Goal: Information Seeking & Learning: Understand process/instructions

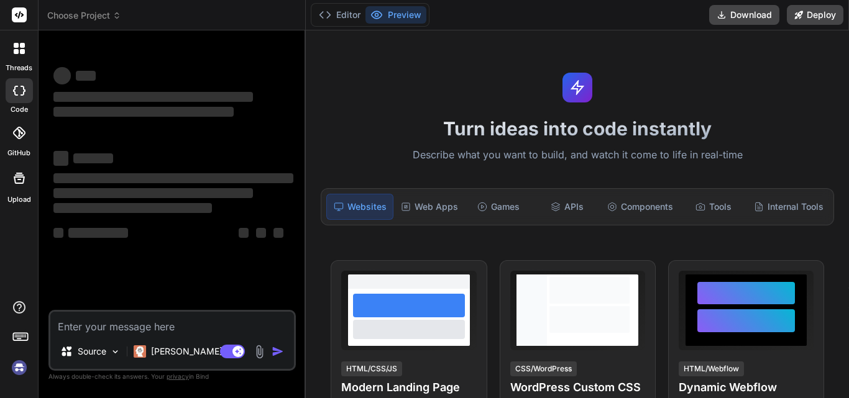
scroll to position [6, 0]
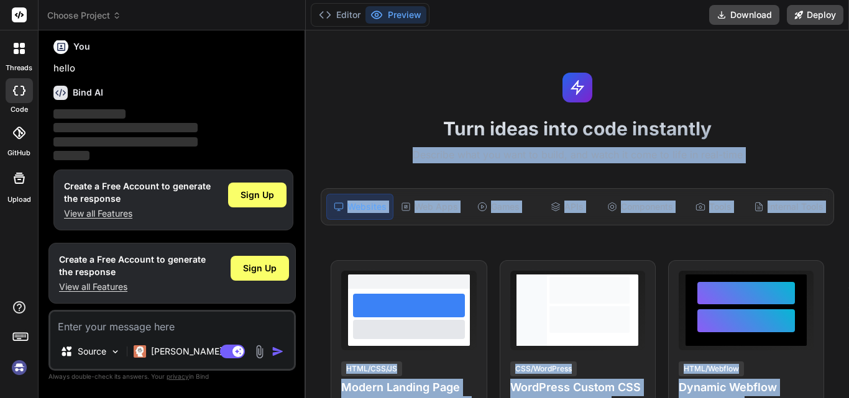
drag, startPoint x: 849, startPoint y: 80, endPoint x: 847, endPoint y: 116, distance: 35.5
click at [847, 116] on div "Turn ideas into code instantly Describe what you want to build, and watch it co…" at bounding box center [577, 214] width 543 height 368
click at [836, 106] on div "Turn ideas into code instantly Describe what you want to build, and watch it co…" at bounding box center [577, 214] width 543 height 368
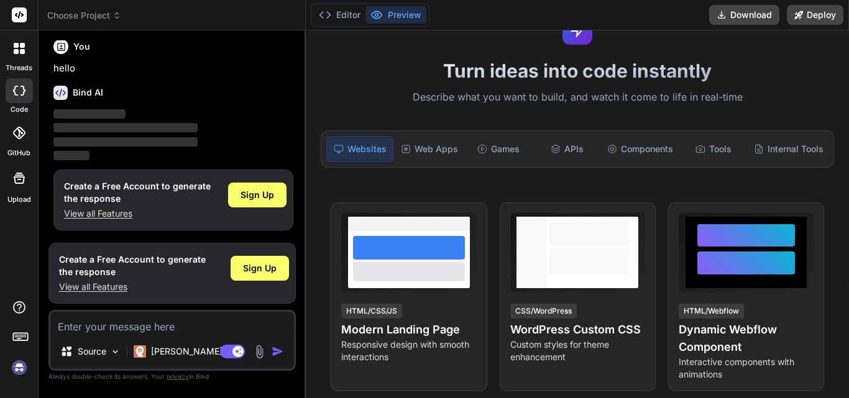
scroll to position [13, 0]
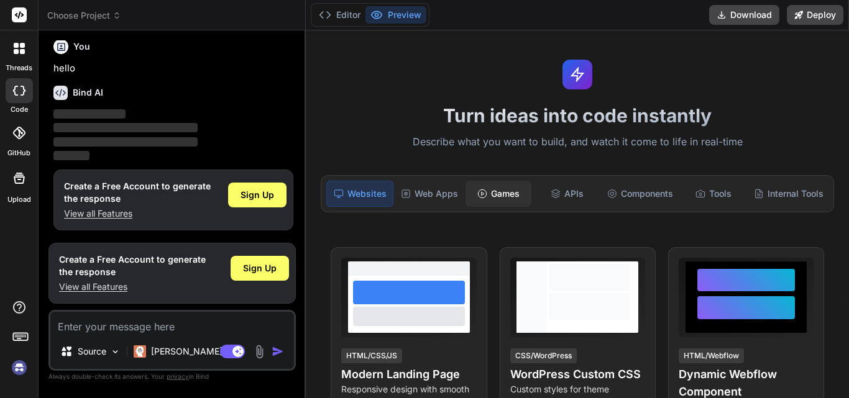
click at [504, 196] on div "Games" at bounding box center [499, 194] width 66 height 26
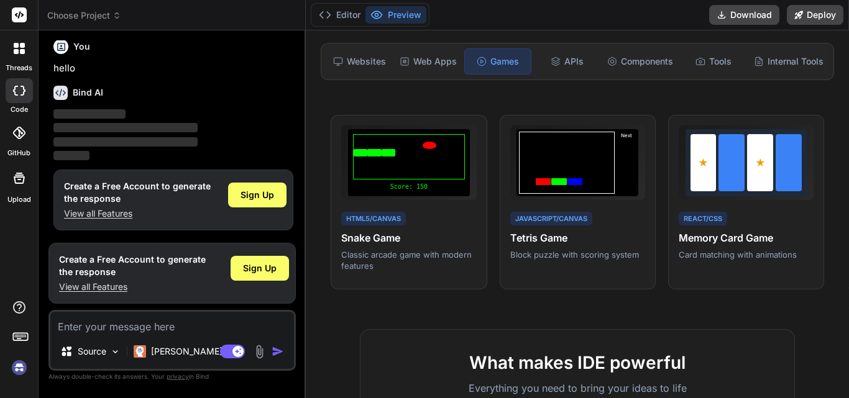
scroll to position [0, 0]
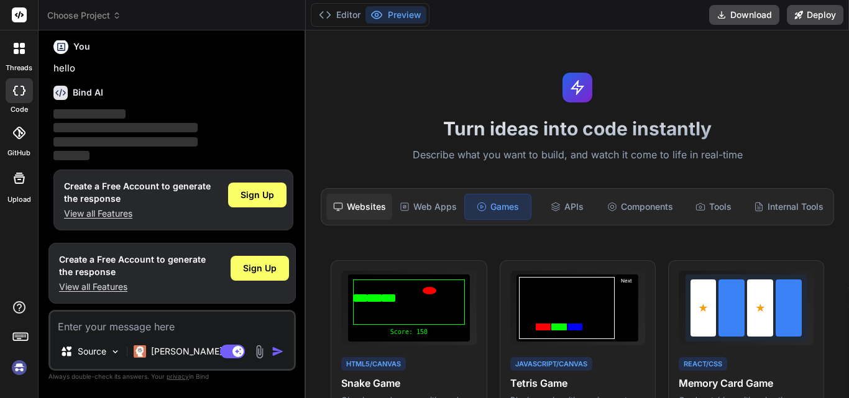
click at [364, 211] on div "Websites" at bounding box center [359, 207] width 66 height 26
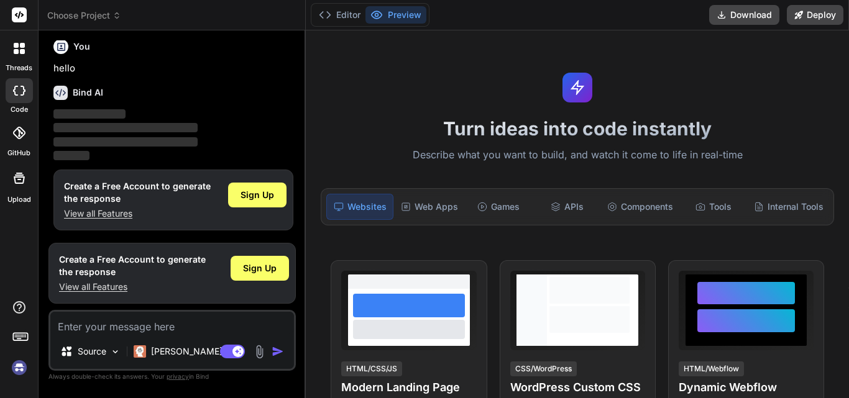
click at [16, 369] on img at bounding box center [19, 367] width 21 height 21
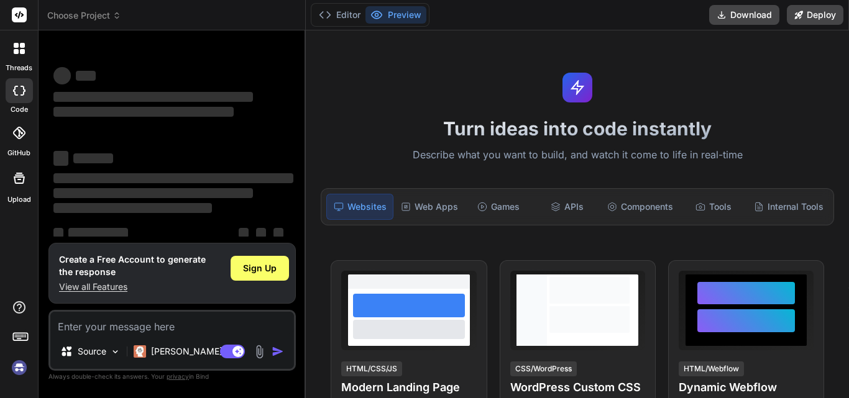
scroll to position [24, 0]
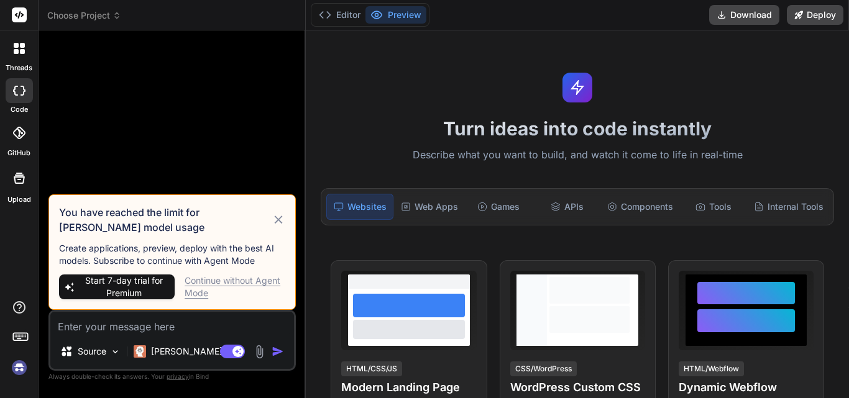
click at [280, 224] on icon at bounding box center [279, 220] width 14 height 15
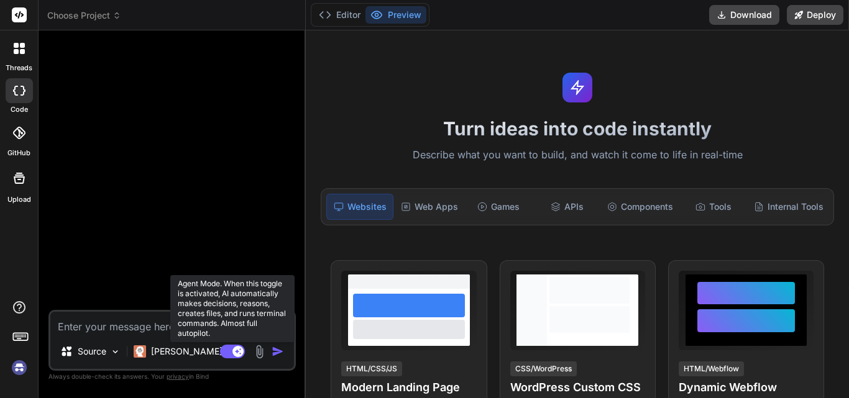
click at [236, 352] on icon at bounding box center [239, 351] width 6 height 6
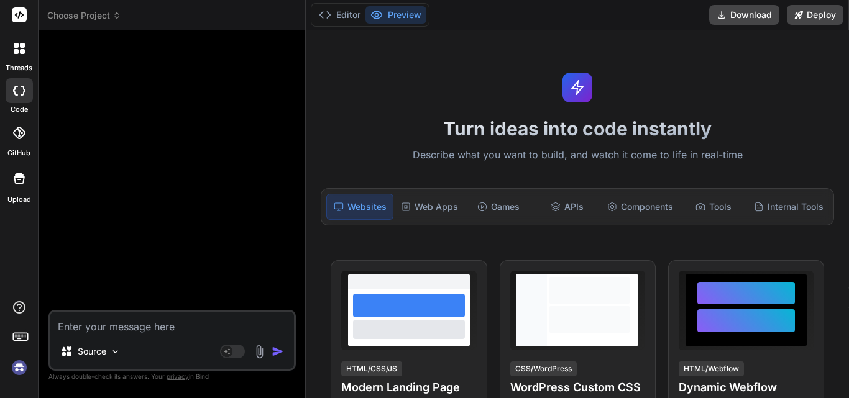
click at [24, 44] on icon at bounding box center [22, 45] width 5 height 5
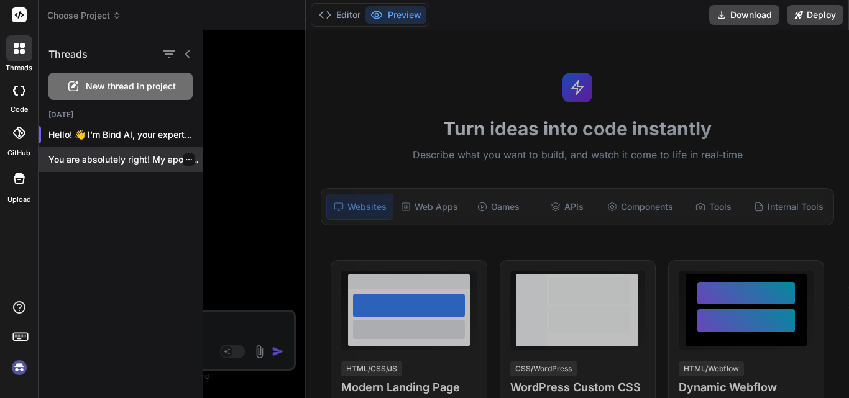
click at [119, 155] on p "You are absolutely right! My apologies, the..." at bounding box center [125, 160] width 154 height 12
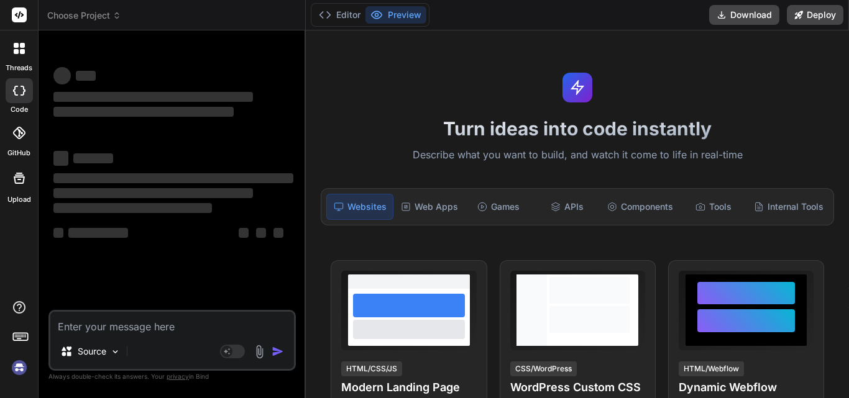
scroll to position [71, 0]
type textarea "x"
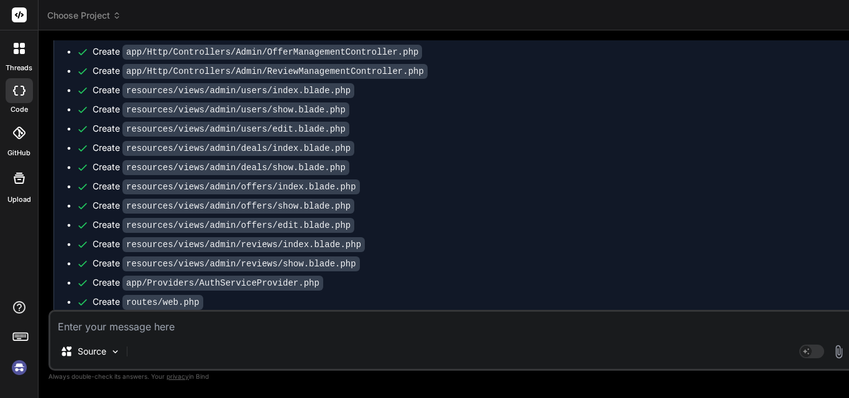
scroll to position [1601, 0]
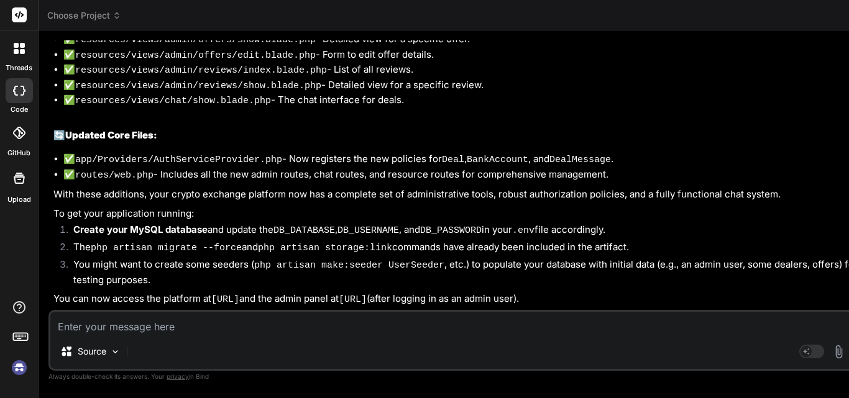
scroll to position [4527, 0]
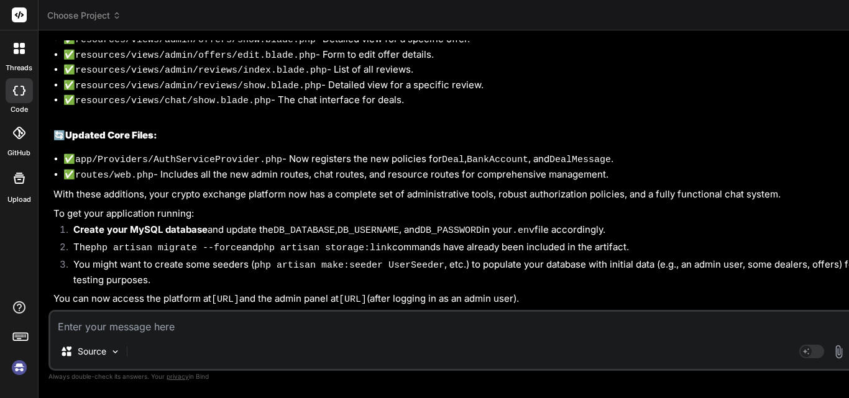
click at [14, 178] on icon at bounding box center [19, 178] width 11 height 11
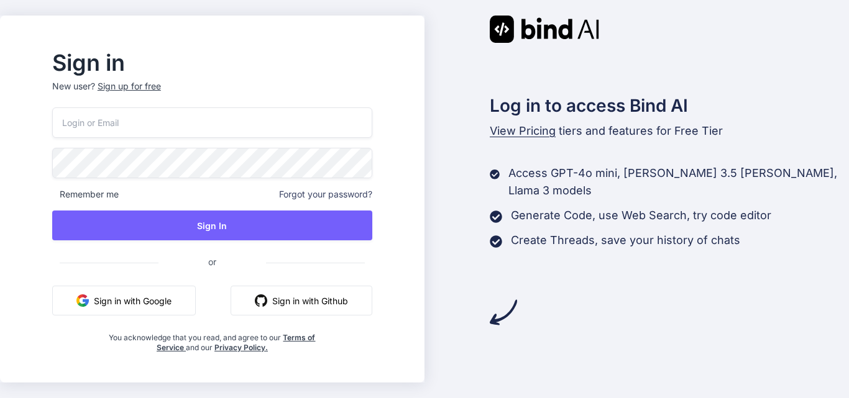
click at [149, 304] on button "Sign in with Google" at bounding box center [124, 301] width 144 height 30
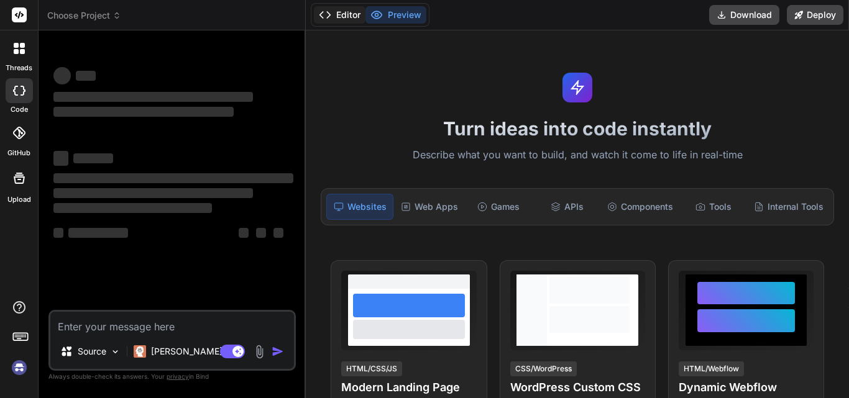
click at [341, 15] on button "Editor" at bounding box center [340, 14] width 52 height 17
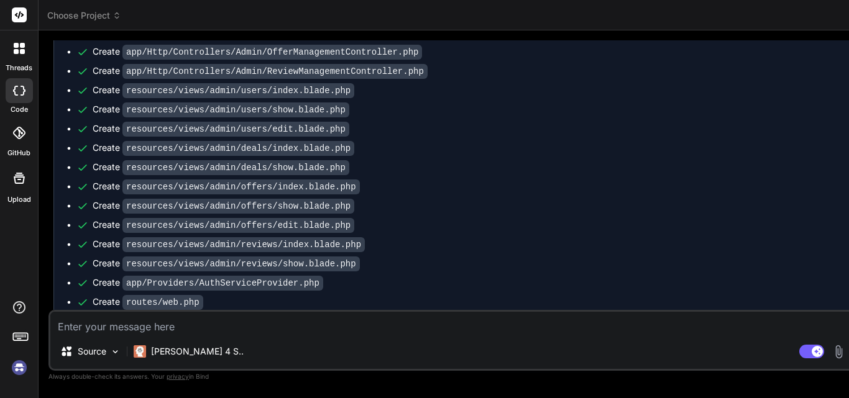
scroll to position [1601, 0]
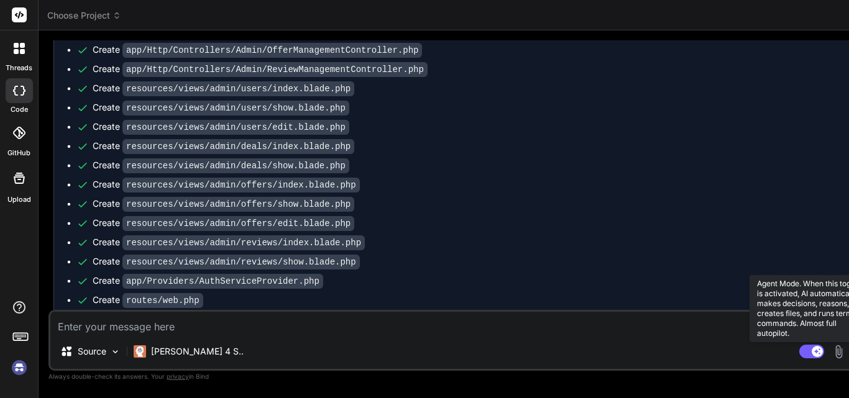
click at [812, 354] on rect at bounding box center [817, 351] width 11 height 11
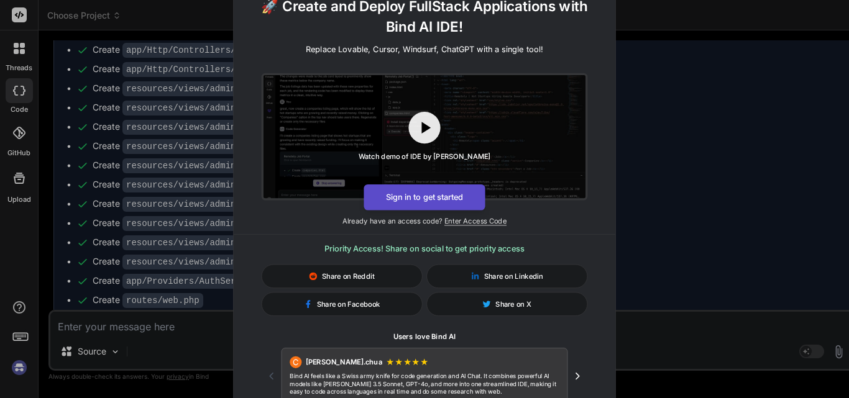
click at [420, 198] on button "Sign in to get started" at bounding box center [424, 198] width 121 height 26
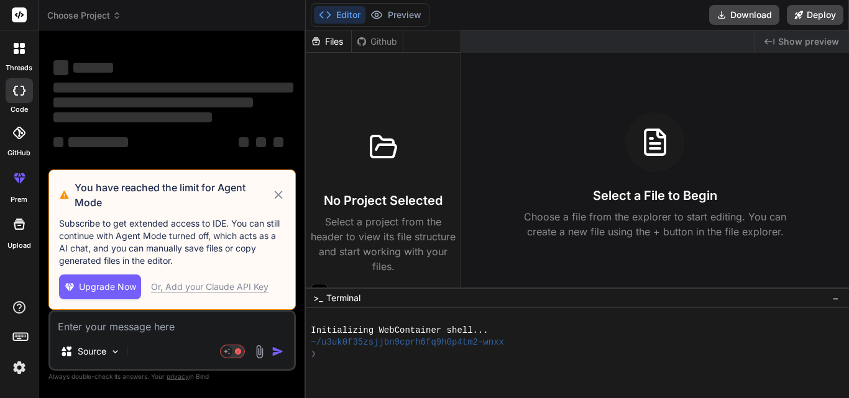
scroll to position [91, 0]
click at [278, 196] on icon at bounding box center [279, 195] width 14 height 15
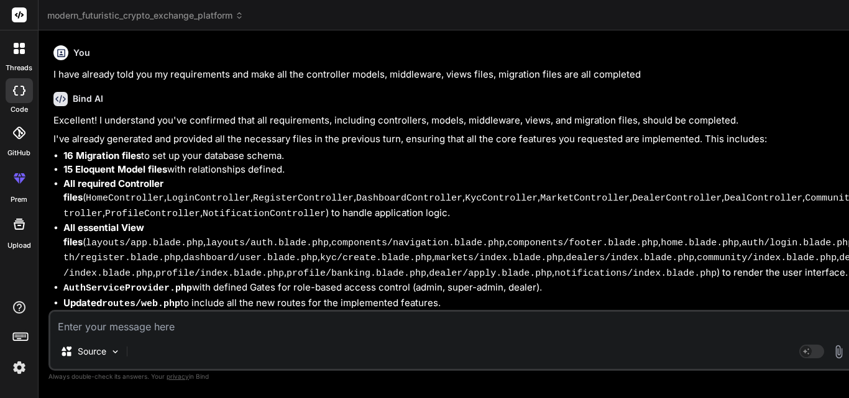
click at [801, 351] on rect at bounding box center [806, 351] width 11 height 11
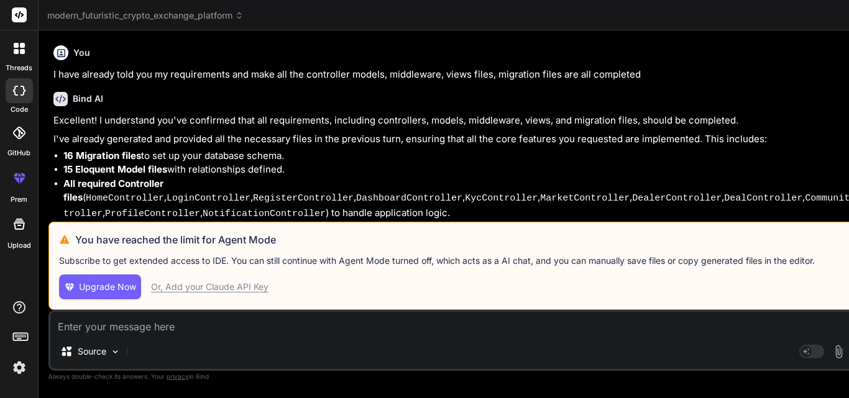
click at [849, 232] on icon at bounding box center [857, 239] width 15 height 15
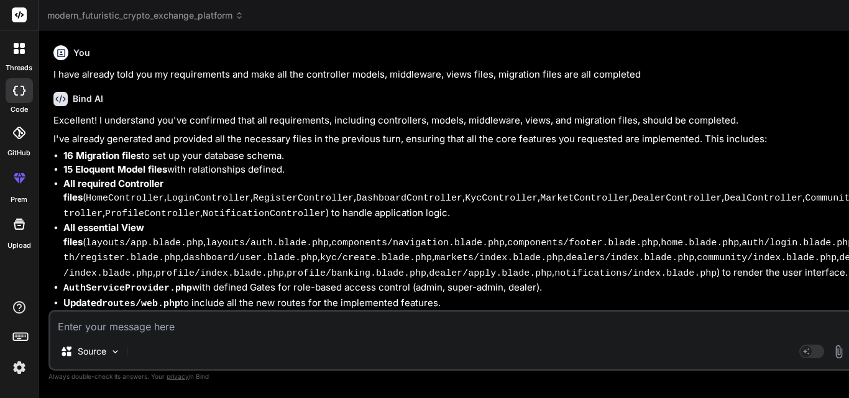
type textarea "x"
click at [200, 326] on textarea at bounding box center [461, 323] width 823 height 22
type textarea "h"
type textarea "x"
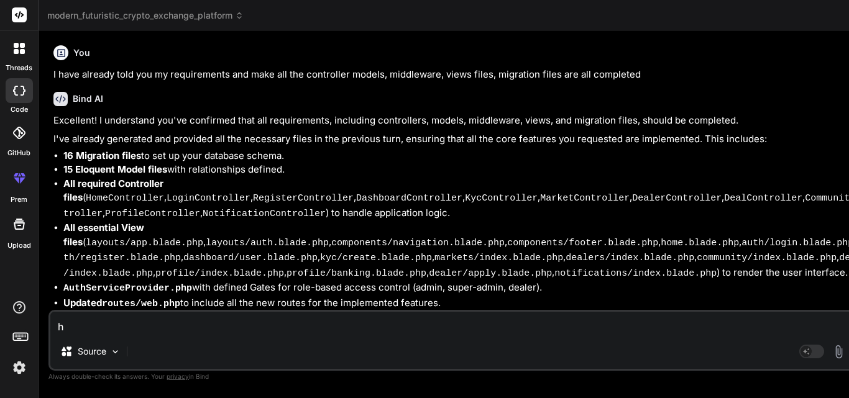
type textarea "ho"
type textarea "x"
type textarea "how"
type textarea "x"
type textarea "how"
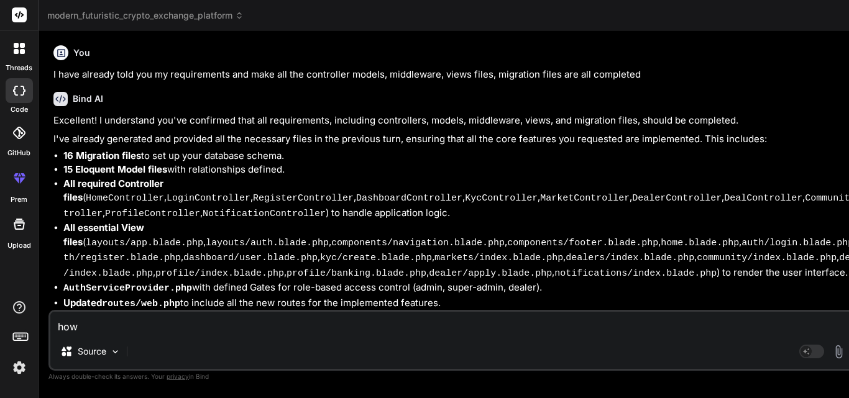
type textarea "x"
type textarea "how c"
type textarea "x"
type textarea "how ca"
type textarea "x"
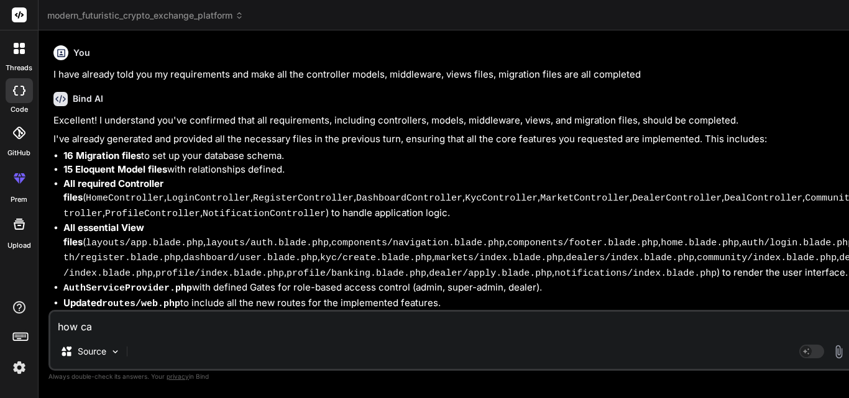
type textarea "how can"
type textarea "x"
type textarea "how can"
type textarea "x"
type textarea "how can i"
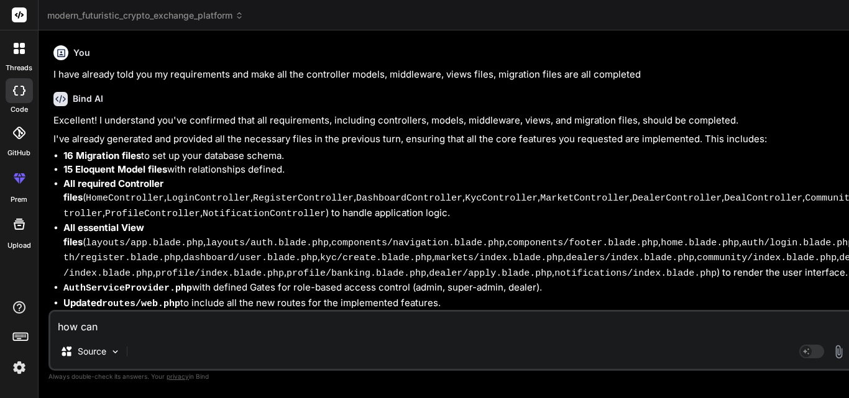
type textarea "x"
type textarea "how can i"
type textarea "x"
type textarea "how can i s"
type textarea "x"
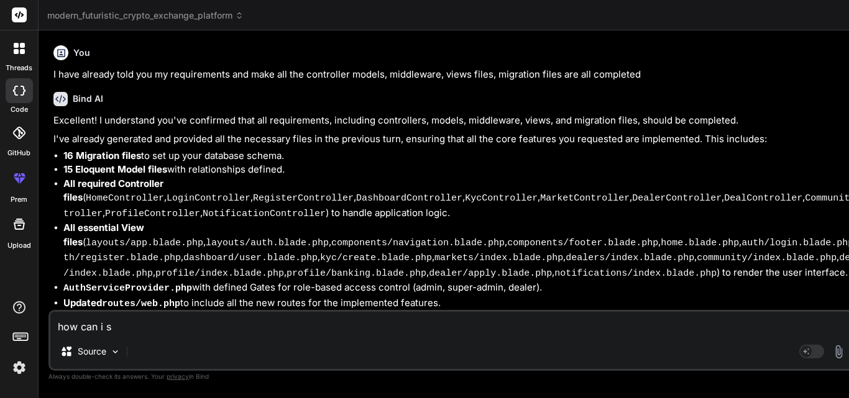
type textarea "how can i se"
type textarea "x"
type textarea "how can i set"
type textarea "x"
type textarea "how can i setu"
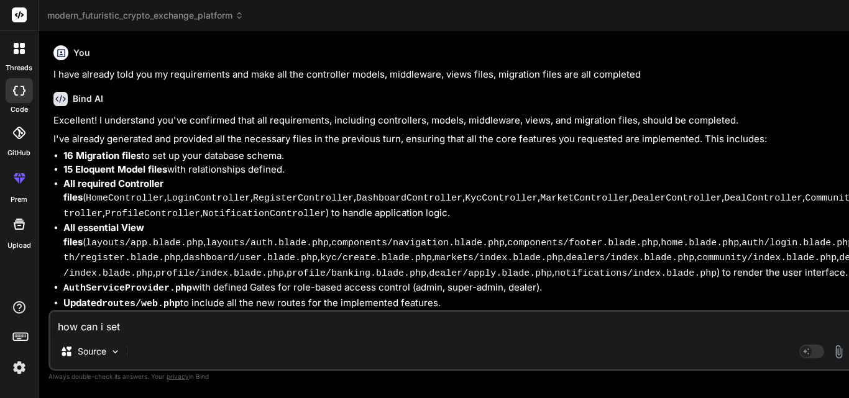
type textarea "x"
type textarea "how can i setup"
type textarea "x"
type textarea "how can i setup"
type textarea "x"
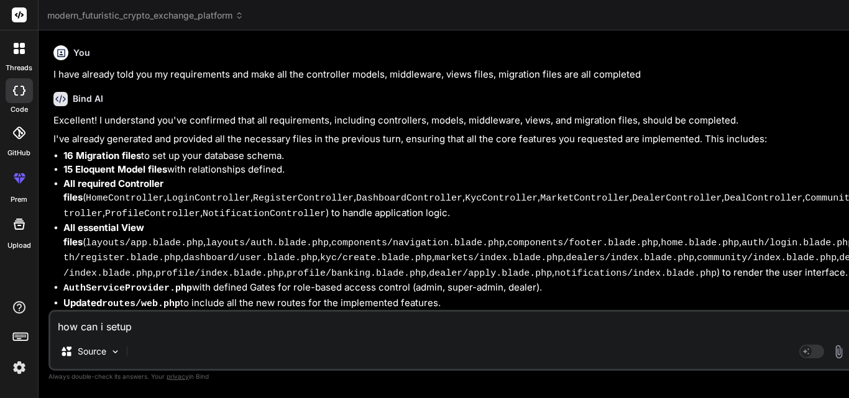
type textarea "how can i setup i"
type textarea "x"
type textarea "how can i setup in"
type textarea "x"
type textarea "how can i setup in"
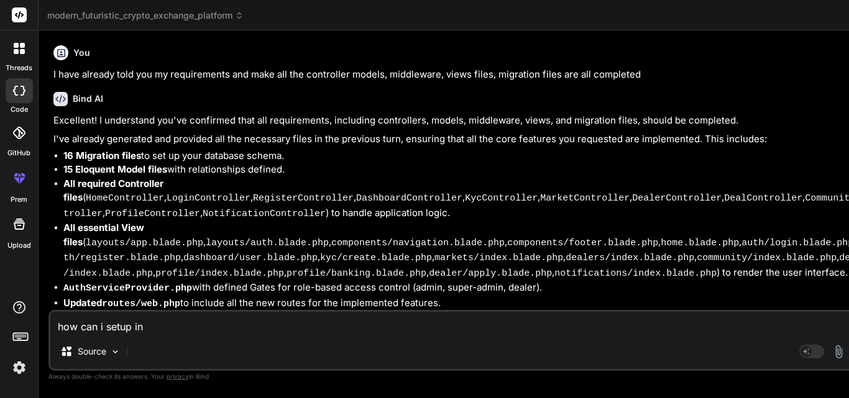
type textarea "x"
type textarea "how can i setup in m"
type textarea "x"
type textarea "how can i setup in my"
type textarea "x"
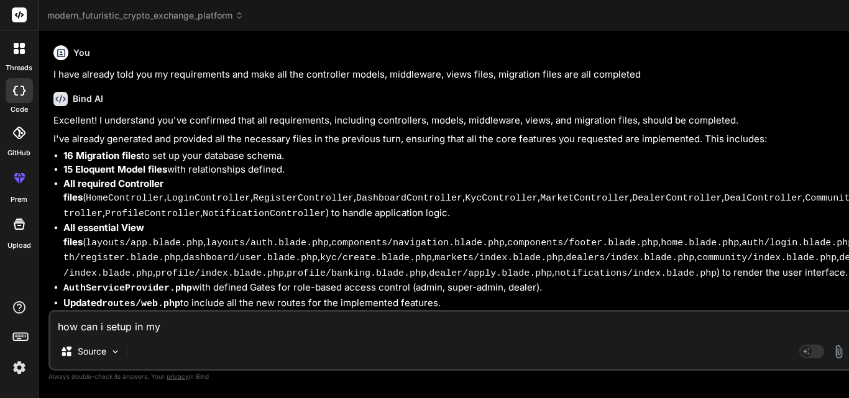
type textarea "how can i setup in my"
type textarea "x"
type textarea "how can i setup in my l"
type textarea "x"
type textarea "how can i setup in my lo"
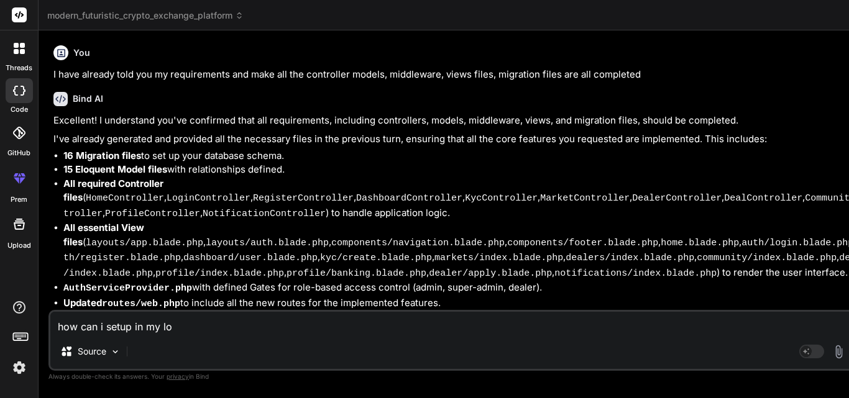
type textarea "x"
type textarea "how can i setup in my loc"
type textarea "x"
type textarea "how can i setup in my loca"
type textarea "x"
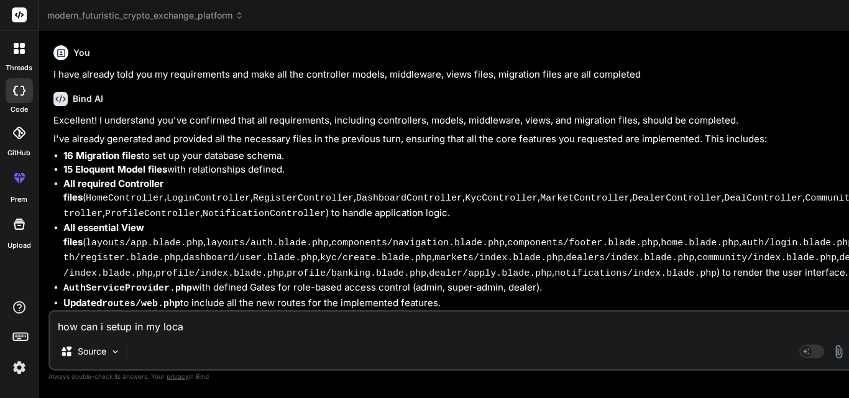
type textarea "how can i setup in my local"
type textarea "x"
type textarea "how can i setup in my local"
type textarea "x"
type textarea "how can i setup in my local m"
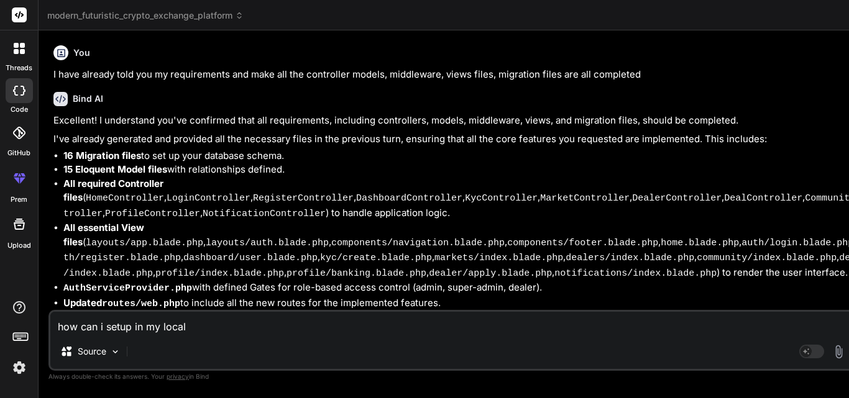
type textarea "x"
type textarea "how can i setup in my local ma"
type textarea "x"
type textarea "how can i setup in my local mac"
type textarea "x"
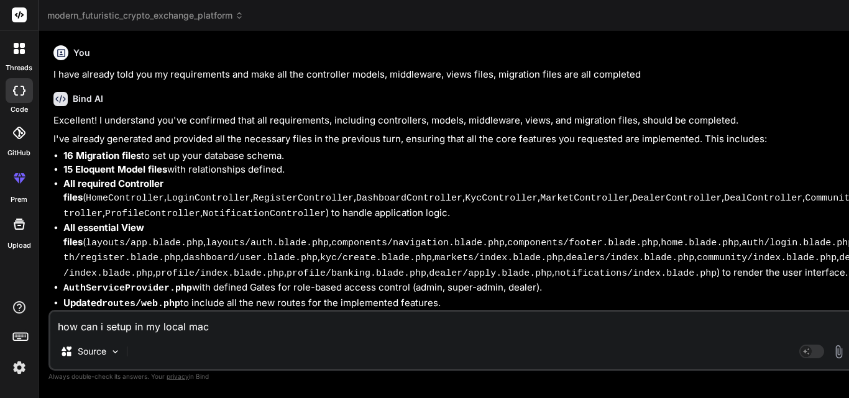
type textarea "how can i setup in my local mach"
type textarea "x"
type textarea "how can i setup in my local machi"
type textarea "x"
type textarea "how can i setup in my local machin"
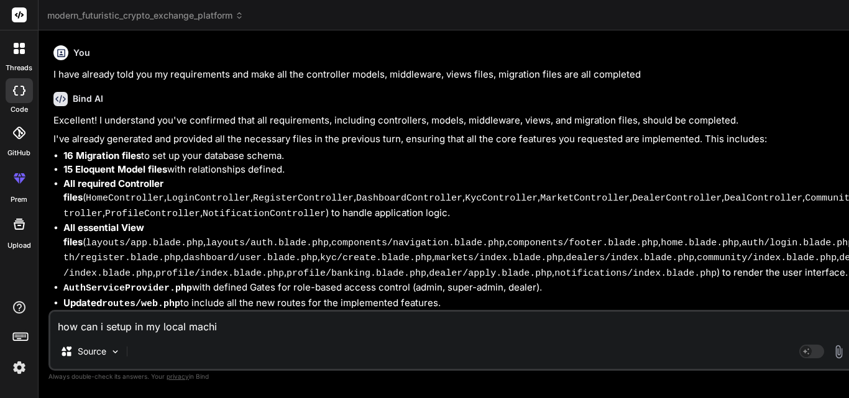
type textarea "x"
type textarea "how can i setup in my local machine"
type textarea "x"
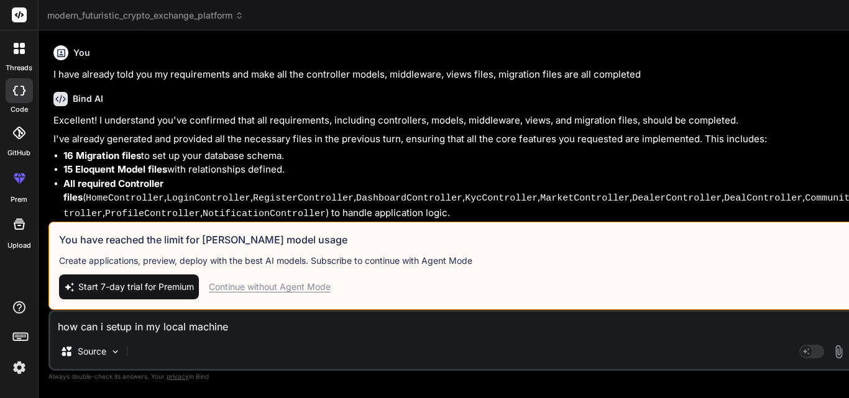
type textarea "how can i setup in my local machine"
click at [210, 281] on div "Continue without Agent Mode" at bounding box center [270, 287] width 122 height 12
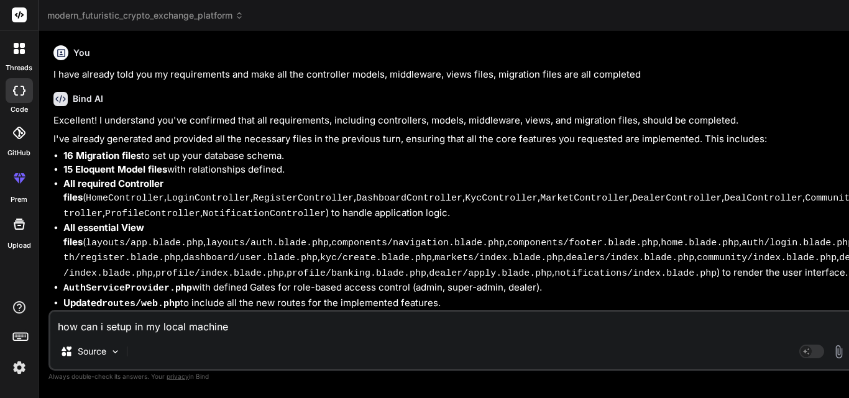
click at [849, 349] on img "button" at bounding box center [857, 352] width 12 height 12
type textarea "x"
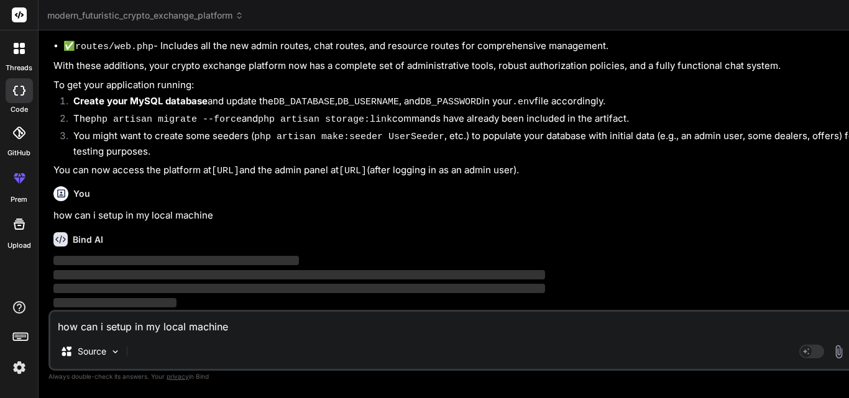
scroll to position [4656, 0]
click at [147, 269] on span "‌" at bounding box center [299, 275] width 492 height 12
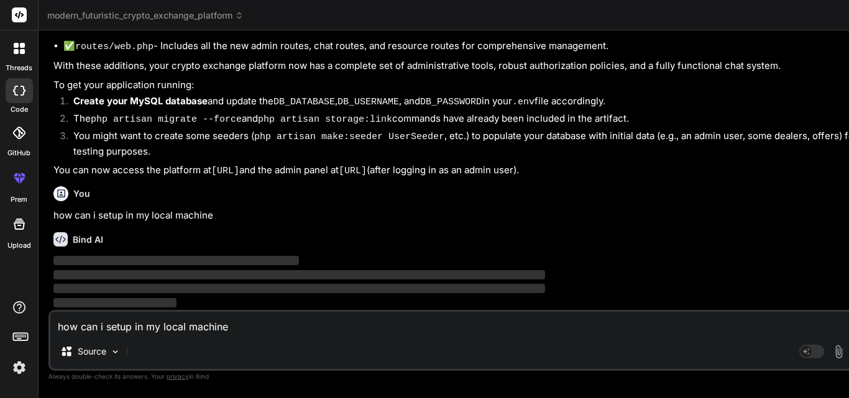
click at [63, 269] on p "‌" at bounding box center [462, 276] width 819 height 14
drag, startPoint x: 219, startPoint y: 212, endPoint x: 53, endPoint y: 218, distance: 165.4
click at [53, 218] on p "how can i setup in my local machine" at bounding box center [462, 216] width 819 height 14
copy p "how can i setup in my local machine"
click at [97, 315] on textarea "how can i setup in my local machine" at bounding box center [461, 323] width 823 height 22
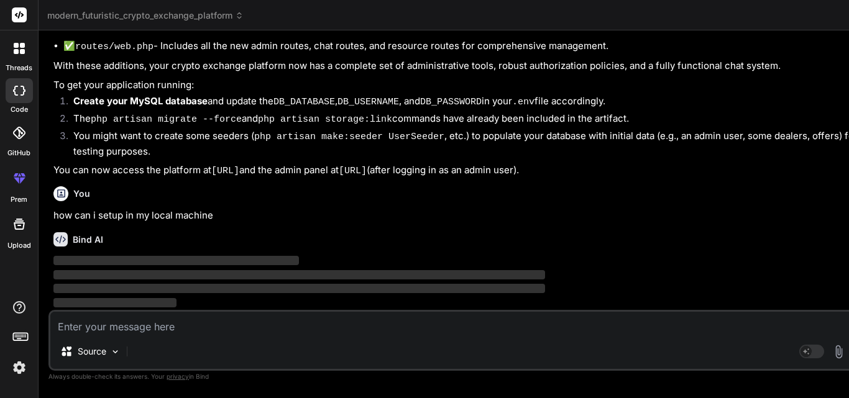
paste textarea "how can i setup in my local machine"
type textarea "how can i setup in my local machine"
type textarea "x"
type textarea "how can i setup in my local machine"
type textarea "x"
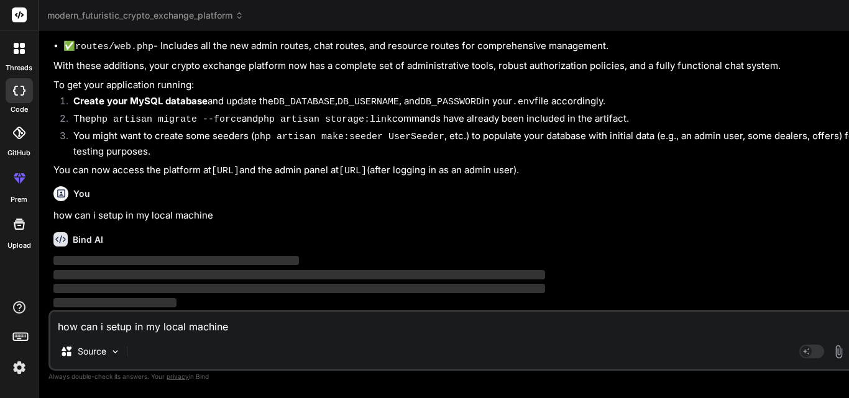
type textarea "how can i setup in my local machine i"
type textarea "x"
type textarea "how can i setup in my local machine i"
type textarea "x"
type textarea "how can i setup in my local machine i m"
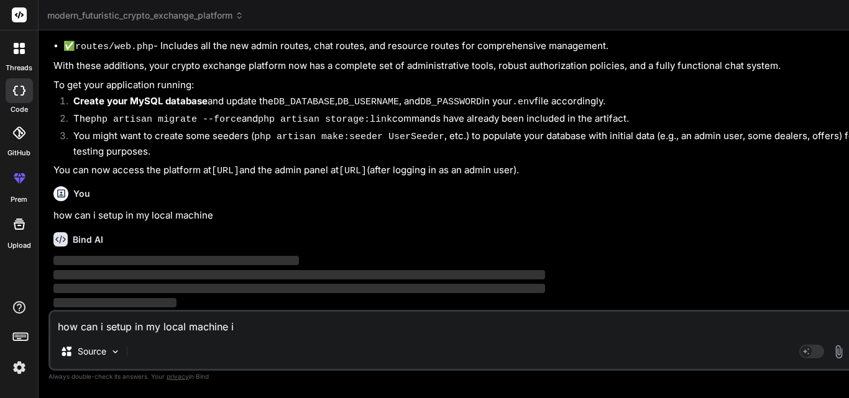
type textarea "x"
type textarea "how can i setup in my local machine i mw"
type textarea "x"
type textarea "how can i setup in my local machine i m"
type textarea "x"
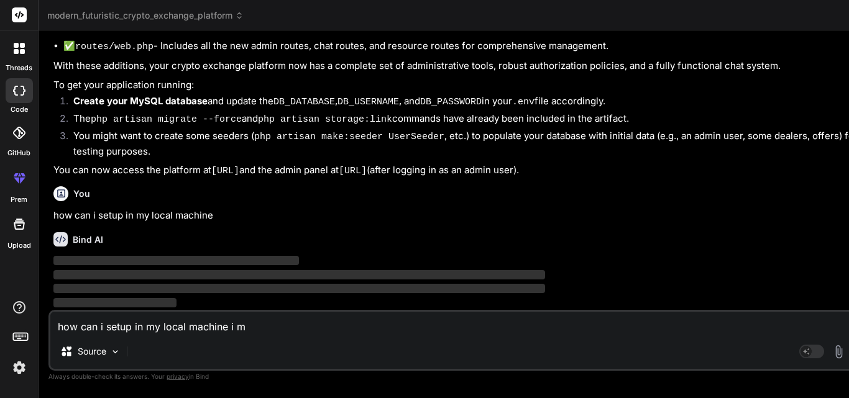
type textarea "how can i setup in my local machine i me"
type textarea "x"
type textarea "how can i setup in my local machine i mea"
type textarea "x"
type textarea "how can i setup in my local machine i mean"
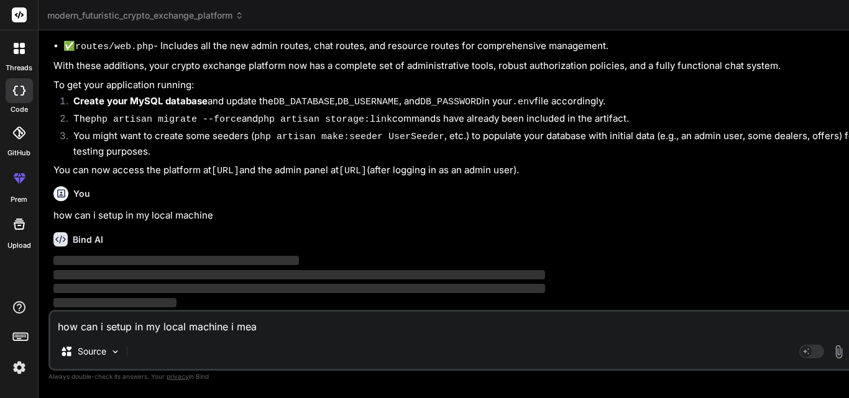
type textarea "x"
type textarea "how can i setup in my local machine i mean"
type textarea "x"
type textarea "how can i setup in my local machine i mean i"
type textarea "x"
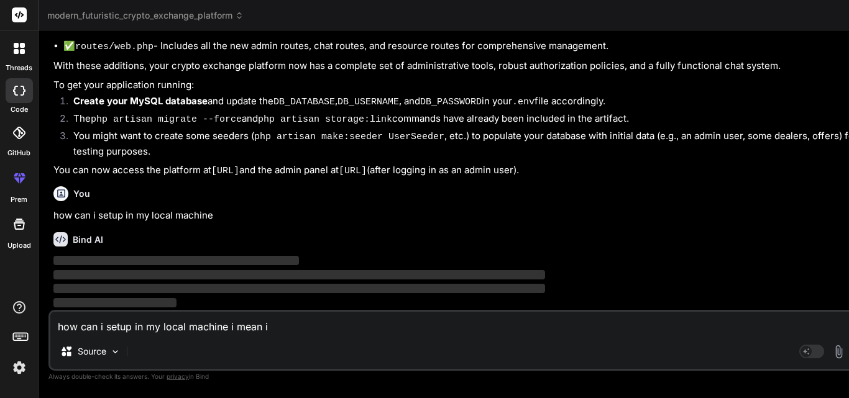
type textarea "how can i setup in my local machine i mean in"
type textarea "x"
type textarea "how can i setup in my local machine i mean in"
type textarea "x"
type textarea "how can i setup in my local machine i mean in m"
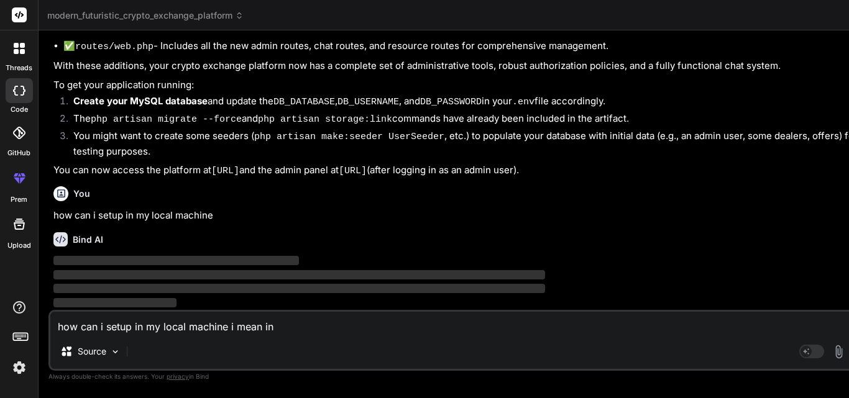
type textarea "x"
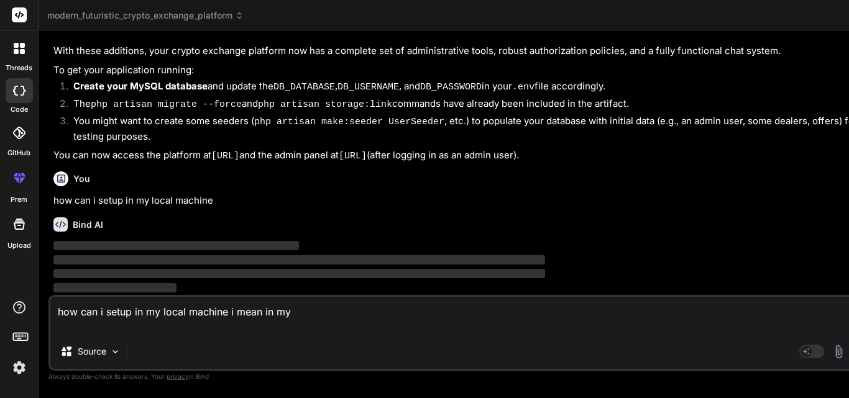
type textarea "how can i setup in my local machine i mean in my"
type textarea "x"
type textarea "how can i setup in my local machine i mean in my v"
type textarea "x"
type textarea "how can i setup in my local machine i mean in my vi"
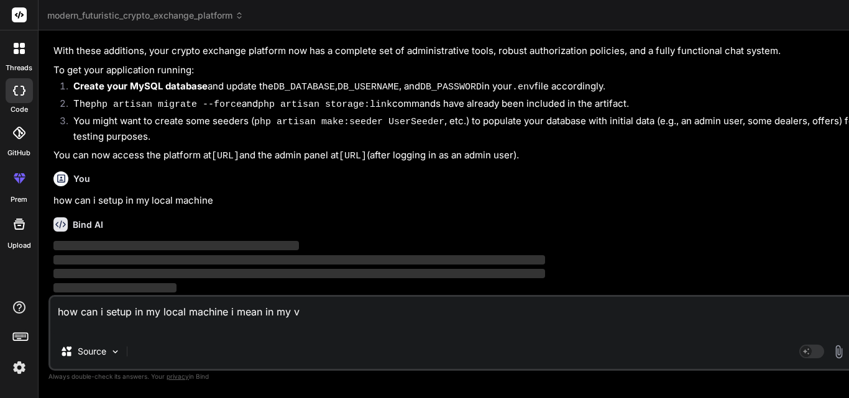
type textarea "x"
type textarea "how can i setup in my local machine i mean in my vis"
type textarea "x"
type textarea "how can i setup in my local machine i mean in my visu"
type textarea "x"
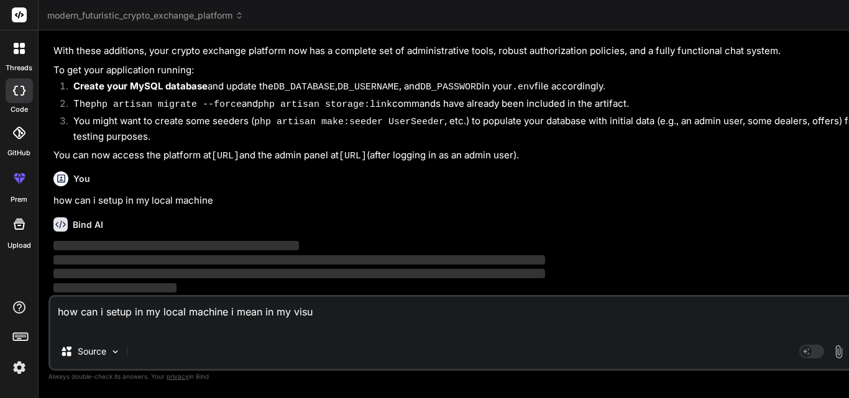
type textarea "how can i setup in my local machine i mean in my visua"
type textarea "x"
type textarea "how can i setup in my local machine i mean in my visual"
type textarea "x"
type textarea "how can i setup in my local machine i mean in my visual"
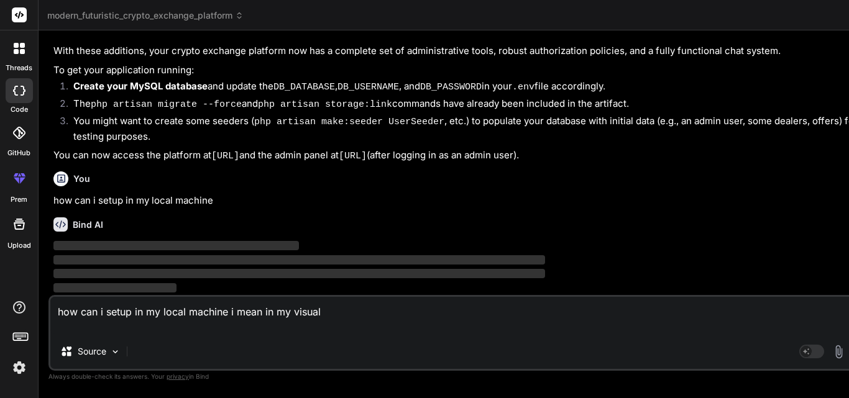
type textarea "x"
type textarea "how can i setup in my local machine i mean in my visual a"
type textarea "x"
type textarea "how can i setup in my local machine i mean in my visual"
type textarea "x"
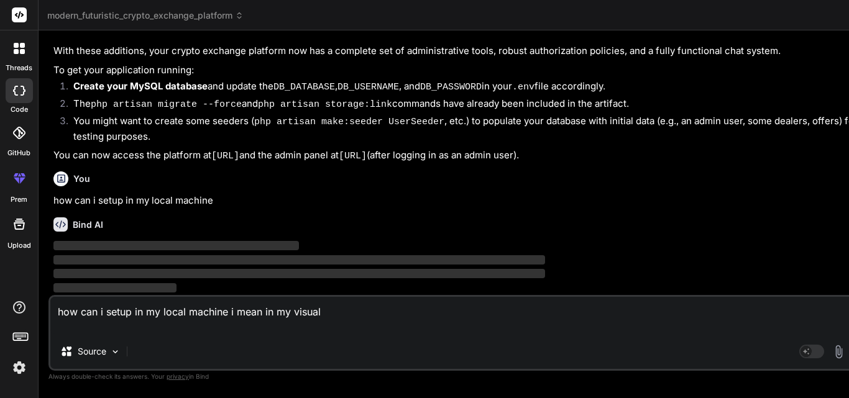
type textarea "how can i setup in my local machine i mean in my visual s"
type textarea "x"
type textarea "how can i setup in my local machine i mean in my visual st"
type textarea "x"
type textarea "how can i setup in my local machine i mean in my visual stu"
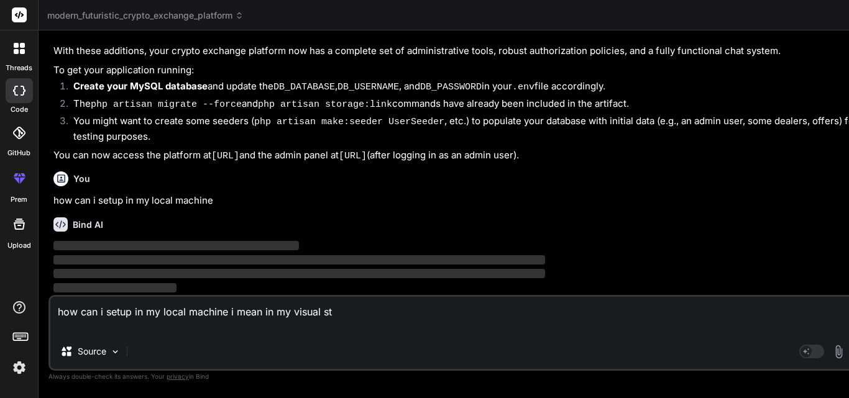
type textarea "x"
type textarea "how can i setup in my local machine i mean in my visual stud"
type textarea "x"
type textarea "how can i setup in my local machine i mean in my visual studi"
type textarea "x"
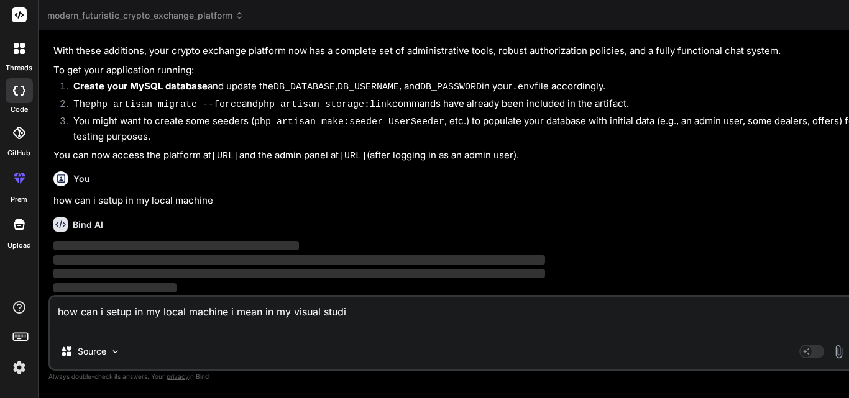
type textarea "how can i setup in my local machine i mean in my visual studio"
type textarea "x"
type textarea "how can i setup in my local machine i mean in my visual studio"
type textarea "x"
type textarea "how can i setup in my local machine i mean in my visual studio t"
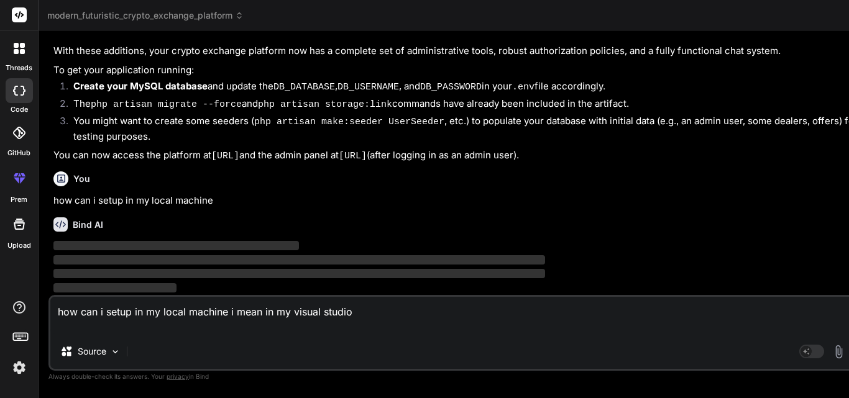
type textarea "x"
type textarea "how can i setup in my local machine i mean in my visual studio to"
type textarea "x"
type textarea "how can i setup in my local machine i mean in my visual studio to"
type textarea "x"
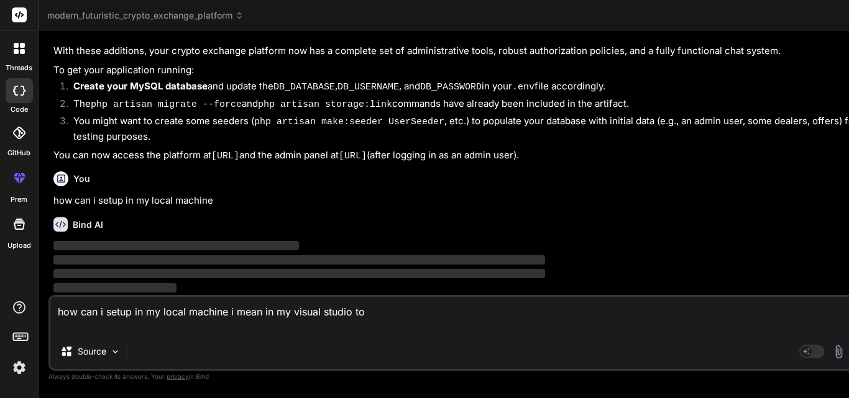
type textarea "how can i setup in my local machine i mean in my visual studio to i"
type textarea "x"
type textarea "how can i setup in my local machine i mean in my visual studio to im"
type textarea "x"
type textarea "how can i setup in my local machine i mean in my visual studio to imp"
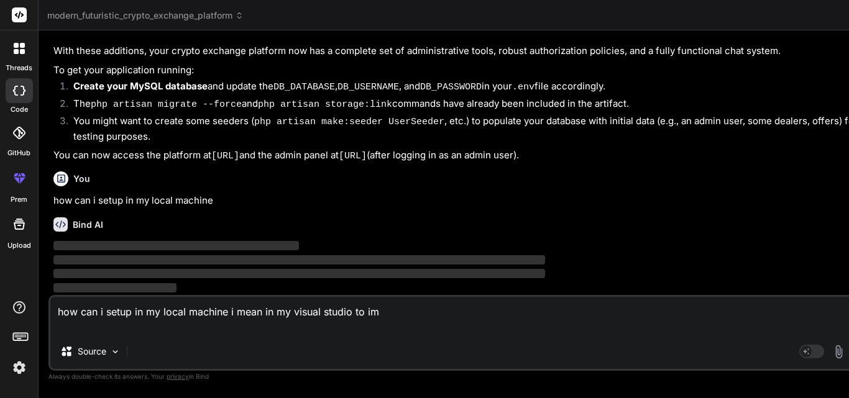
type textarea "x"
type textarea "how can i setup in my local machine i mean in my visual studio to impr"
type textarea "x"
type textarea "how can i setup in my local machine i mean in my visual studio to impro"
type textarea "x"
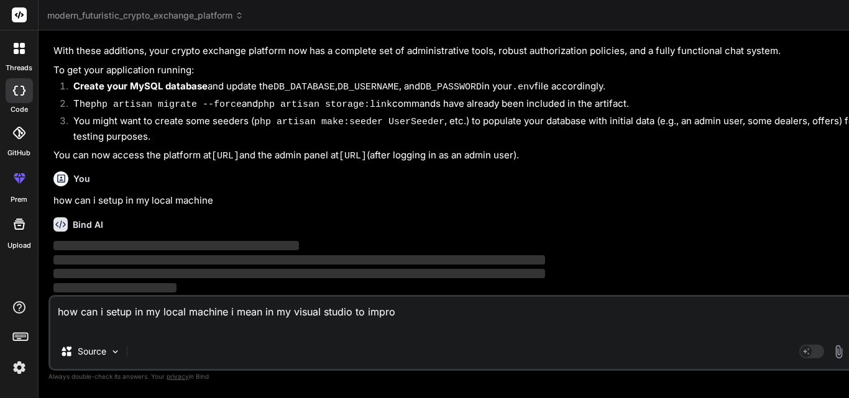
type textarea "how can i setup in my local machine i mean in my visual studio to improv"
type textarea "x"
type textarea "how can i setup in my local machine i mean in my visual studio to improve"
type textarea "x"
type textarea "how can i setup in my local machine i mean in my visual studio to improve"
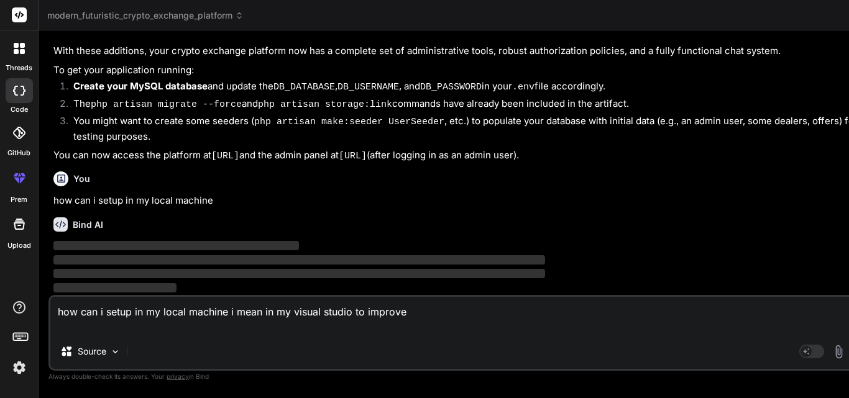
type textarea "x"
type textarea "how can i setup in my local machine i mean in my visual studio to improve f"
type textarea "x"
type textarea "how can i setup in my local machine i mean in my visual studio to improve fu"
type textarea "x"
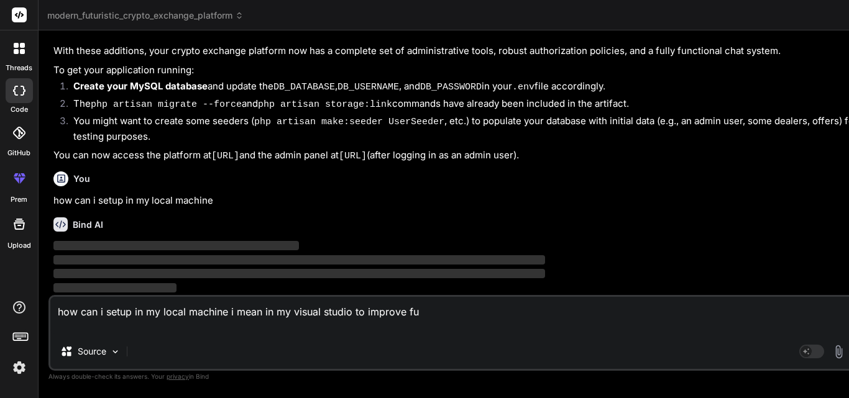
type textarea "how can i setup in my local machine i mean in my visual studio to improve fut"
type textarea "x"
type textarea "how can i setup in my local machine i mean in my visual studio to improve fu"
type textarea "x"
type textarea "how can i setup in my local machine i mean in my visual studio to improve fur"
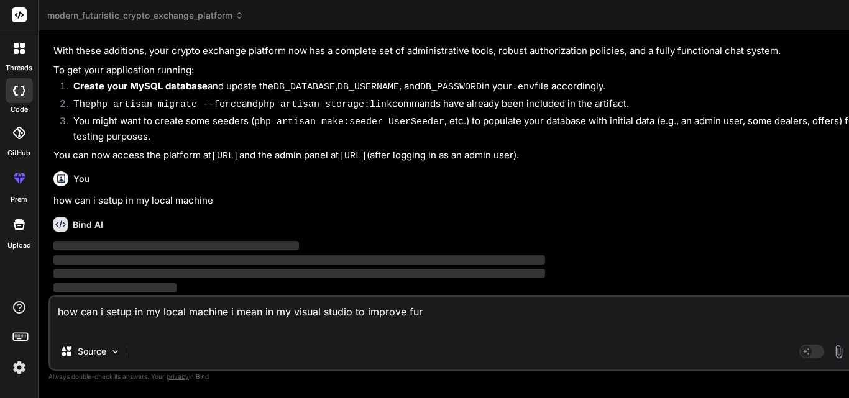
type textarea "x"
type textarea "how can i setup in my local machine i mean in my visual studio to improve furt"
type textarea "x"
type textarea "how can i setup in my local machine i mean in my visual studio to improve furth"
type textarea "x"
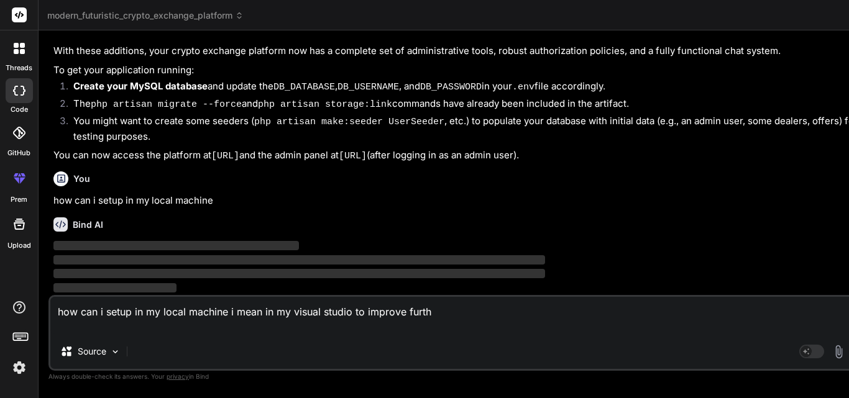
type textarea "how can i setup in my local machine i mean in my visual studio to improve furthe"
type textarea "x"
type textarea "how can i setup in my local machine i mean in my visual studio to improve furth…"
type textarea "x"
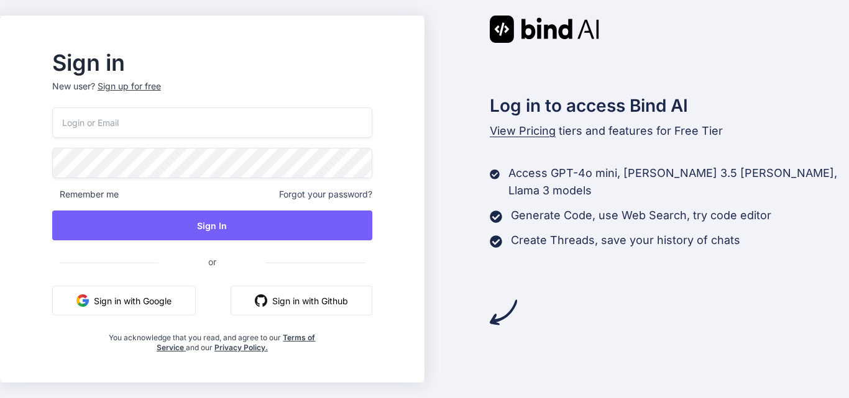
click at [178, 298] on button "Sign in with Google" at bounding box center [124, 301] width 144 height 30
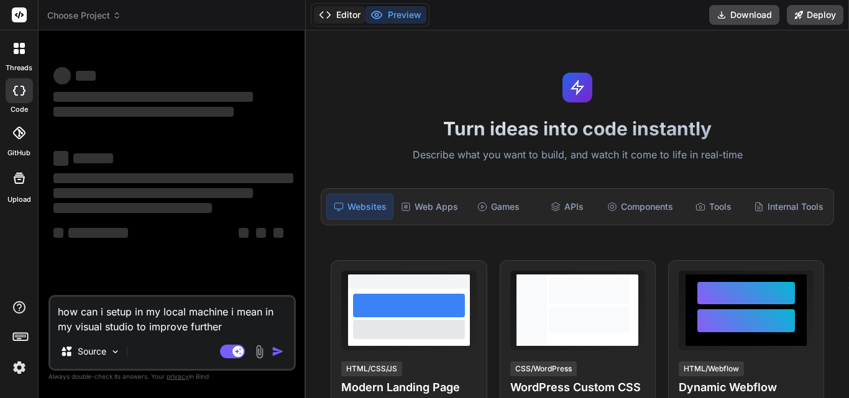
click at [338, 17] on button "Editor" at bounding box center [340, 14] width 52 height 17
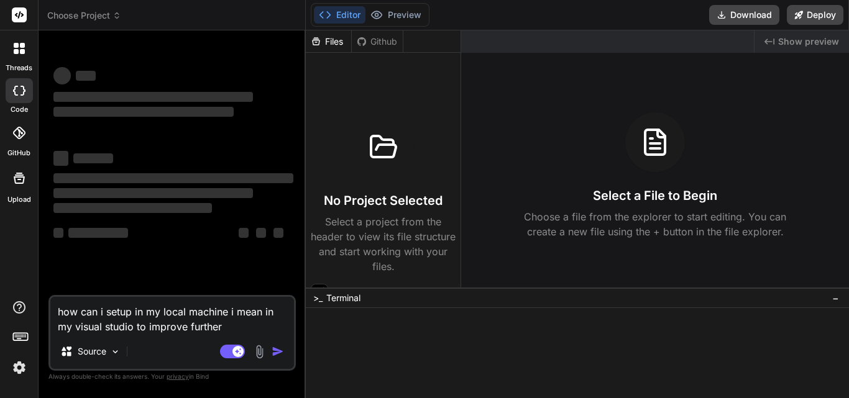
click at [835, 295] on span "−" at bounding box center [835, 298] width 7 height 12
click at [321, 364] on icon at bounding box center [319, 364] width 11 height 11
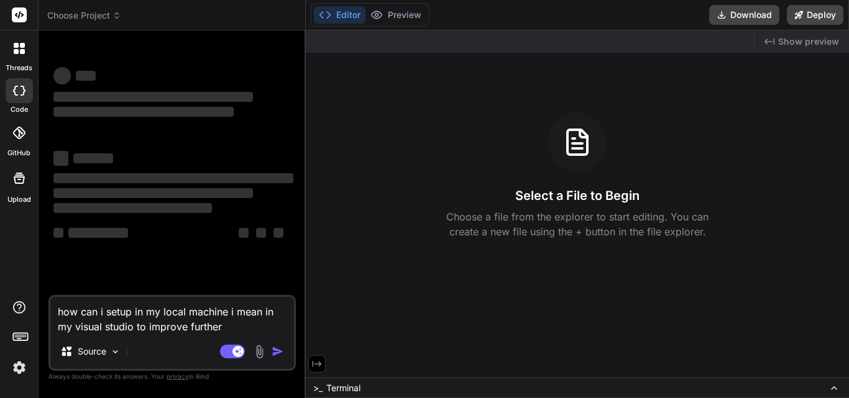
click at [321, 364] on icon at bounding box center [317, 365] width 9 height 6
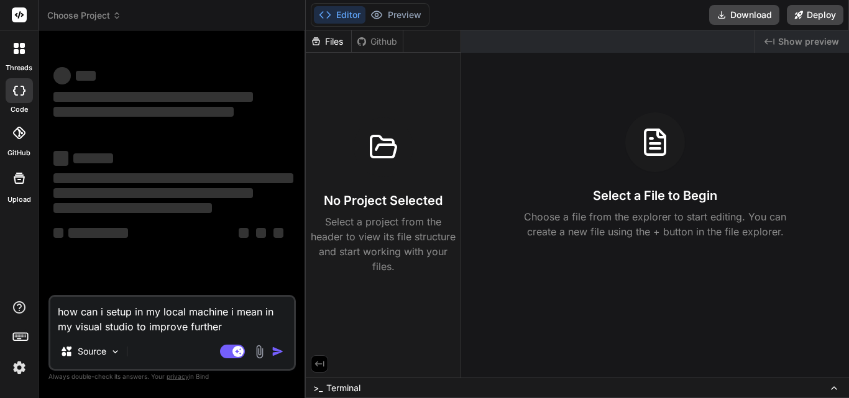
click at [834, 387] on icon at bounding box center [834, 389] width 10 height 10
click at [835, 389] on icon at bounding box center [834, 389] width 10 height 10
click at [701, 316] on div "Created with Pixso. Show preview Select a File to Begin Choose a file from the …" at bounding box center [655, 203] width 388 height 347
click at [834, 390] on icon at bounding box center [834, 389] width 10 height 10
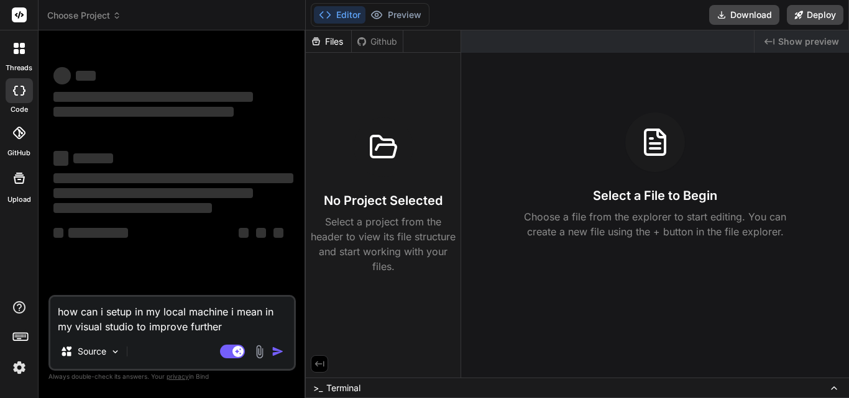
click at [683, 347] on div "Created with Pixso. Show preview Select a File to Begin Choose a file from the …" at bounding box center [655, 203] width 388 height 347
click at [28, 53] on div at bounding box center [19, 48] width 26 height 26
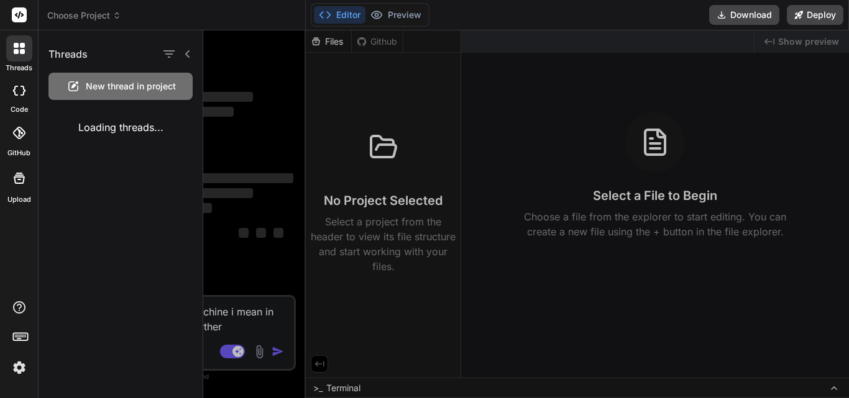
click at [21, 53] on icon at bounding box center [22, 51] width 5 height 5
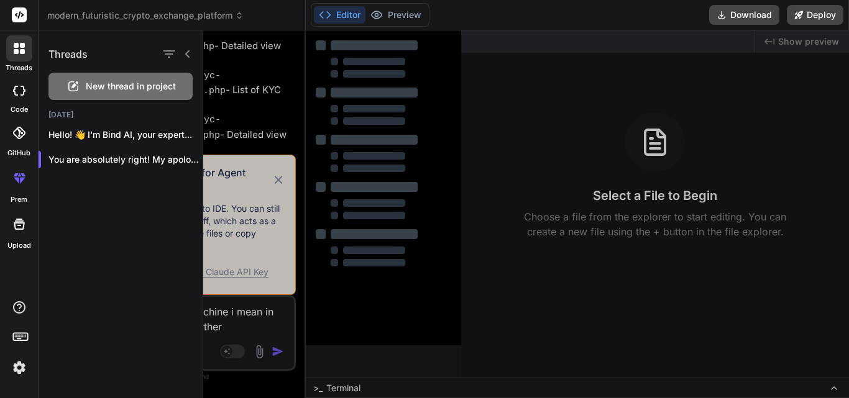
scroll to position [2611, 0]
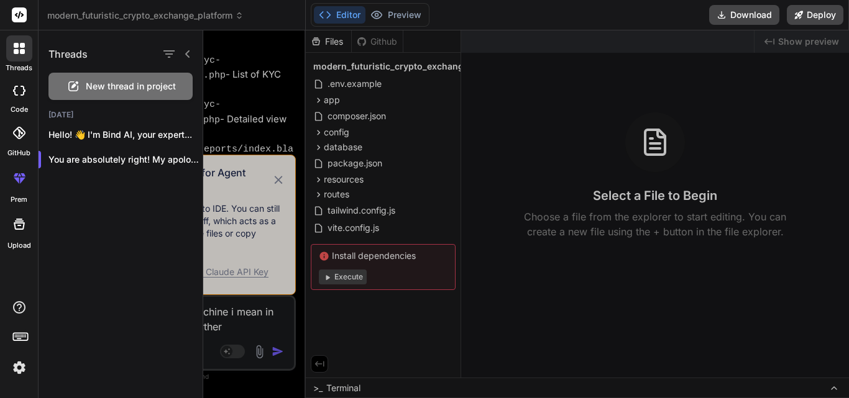
click at [249, 179] on div at bounding box center [526, 214] width 646 height 368
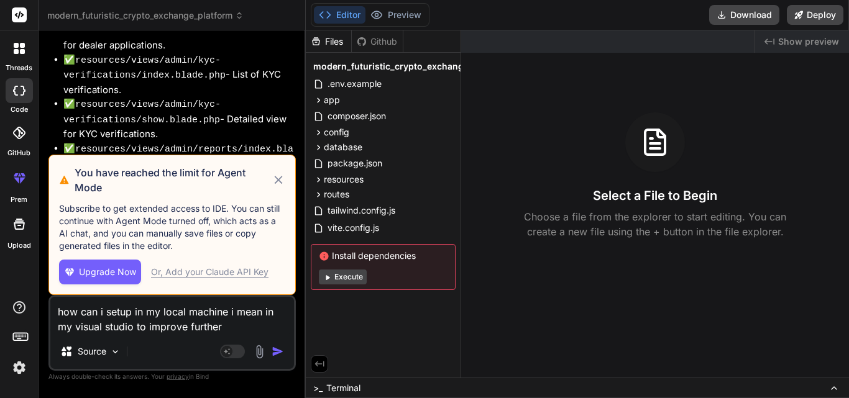
click at [280, 181] on icon at bounding box center [278, 180] width 8 height 8
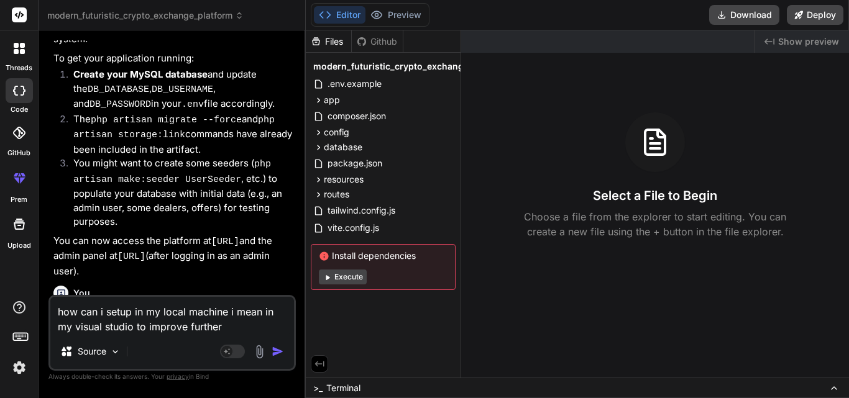
scroll to position [3830, 0]
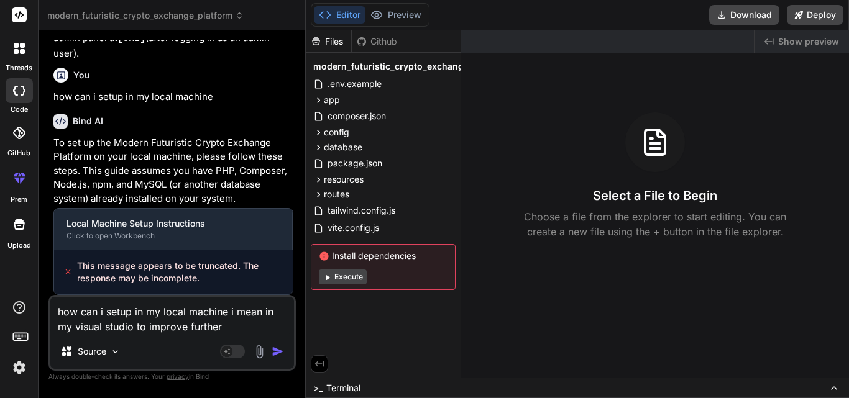
click at [277, 347] on img "button" at bounding box center [278, 352] width 12 height 12
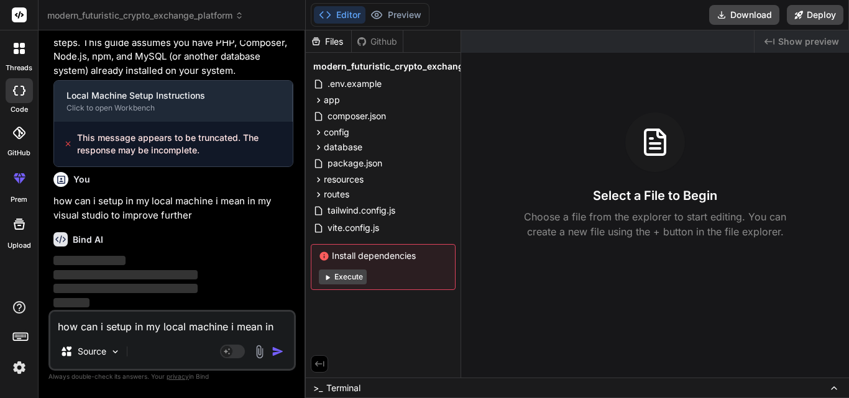
scroll to position [3958, 0]
click at [100, 351] on p "Source" at bounding box center [92, 352] width 29 height 12
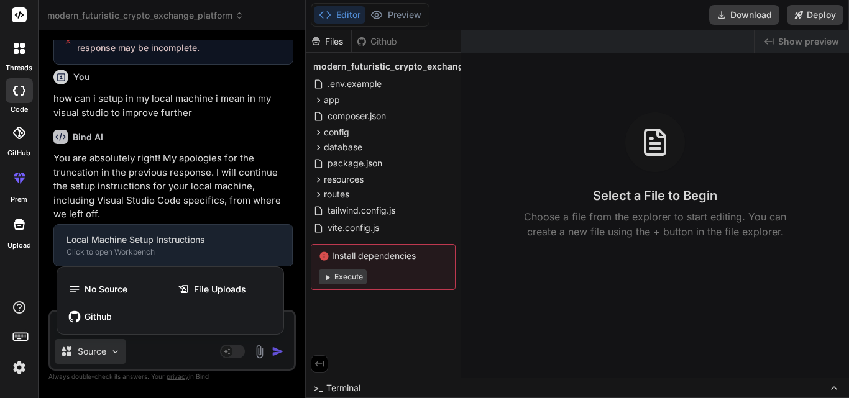
click at [184, 350] on div at bounding box center [424, 199] width 849 height 398
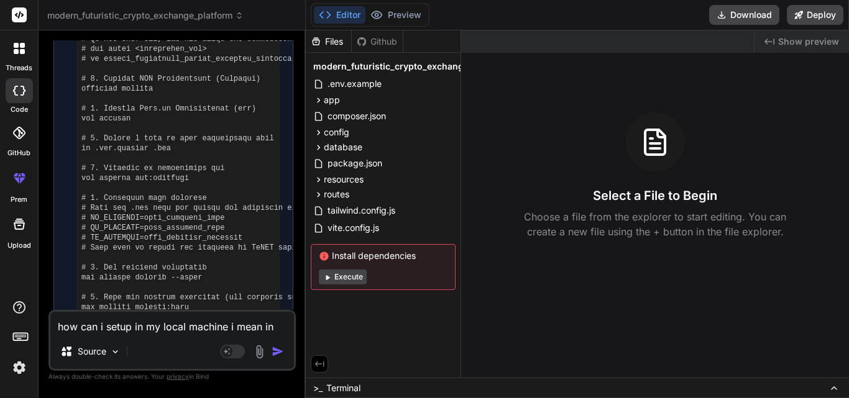
scroll to position [4197, 0]
click at [345, 86] on span ".env.example" at bounding box center [354, 83] width 57 height 15
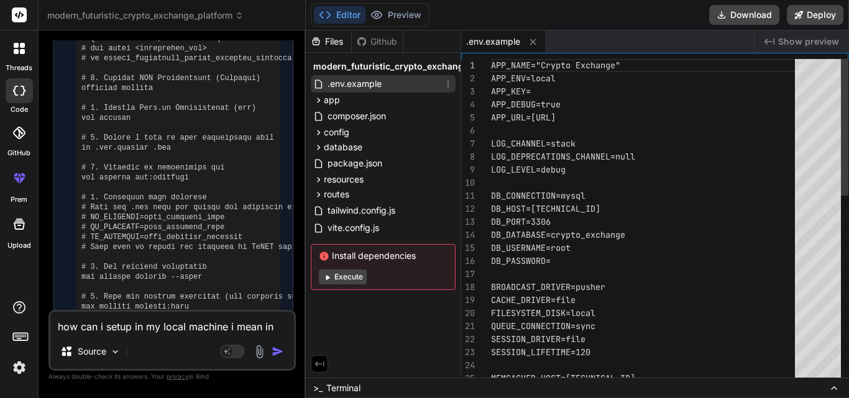
type textarea "x"
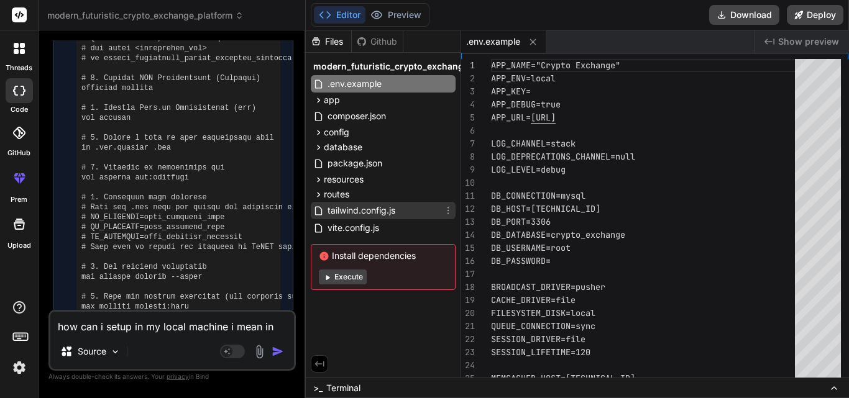
click at [344, 212] on span "tailwind.config.js" at bounding box center [361, 210] width 70 height 15
type textarea "'50%': { transform: 'translateY(-10px)' }, } } }, }, plugins: [forms], };"
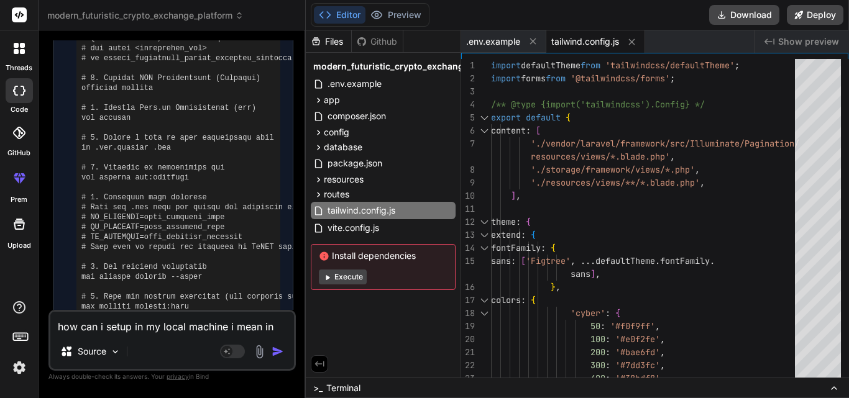
click at [339, 11] on button "Editor" at bounding box center [340, 14] width 52 height 17
click at [326, 257] on icon at bounding box center [324, 256] width 9 height 9
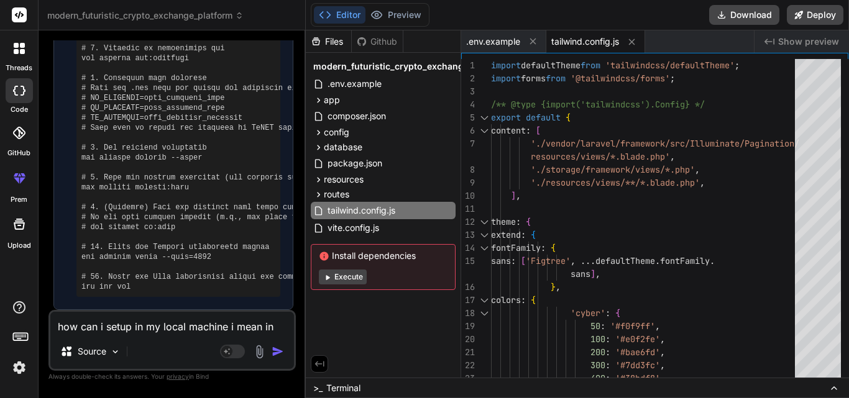
scroll to position [4378, 0]
type textarea "x"
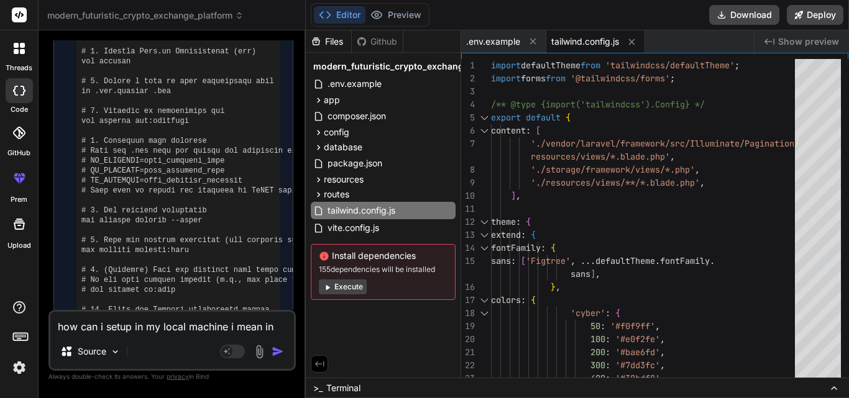
scroll to position [4251, 0]
drag, startPoint x: 170, startPoint y: 237, endPoint x: 83, endPoint y: 234, distance: 87.1
click at [83, 234] on pre at bounding box center [178, 159] width 194 height 398
copy pre "cp .env.example .env"
drag, startPoint x: 186, startPoint y: 263, endPoint x: 81, endPoint y: 263, distance: 105.1
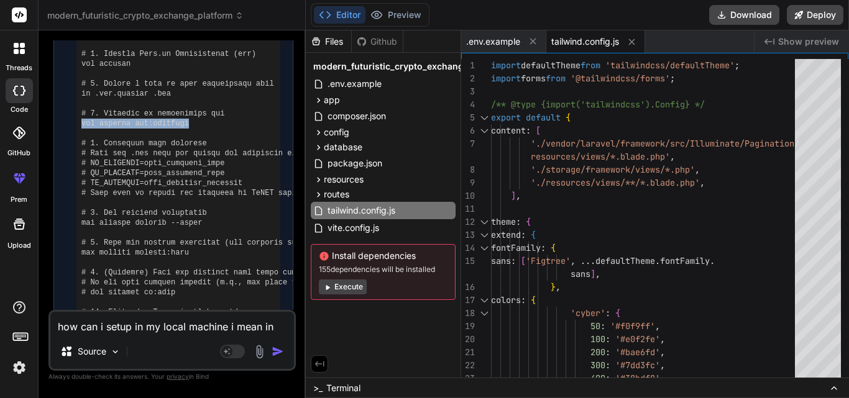
click at [81, 263] on div at bounding box center [178, 159] width 204 height 408
copy pre "php artisan key:generate"
drag, startPoint x: 149, startPoint y: 175, endPoint x: 72, endPoint y: 173, distance: 77.1
click at [72, 173] on ul "Run command" at bounding box center [174, 149] width 214 height 428
copy pre "composer install"
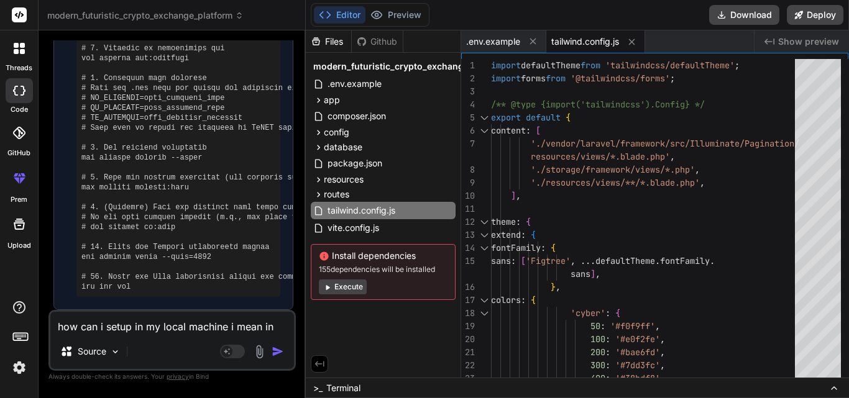
scroll to position [4406, 0]
drag, startPoint x: 194, startPoint y: 208, endPoint x: 80, endPoint y: 212, distance: 113.8
click at [80, 212] on div at bounding box center [178, 93] width 204 height 408
copy pre "php artisan migrate --force"
click at [183, 328] on textarea "how can i setup in my local machine i mean in my visual studio to improve furth…" at bounding box center [172, 323] width 244 height 22
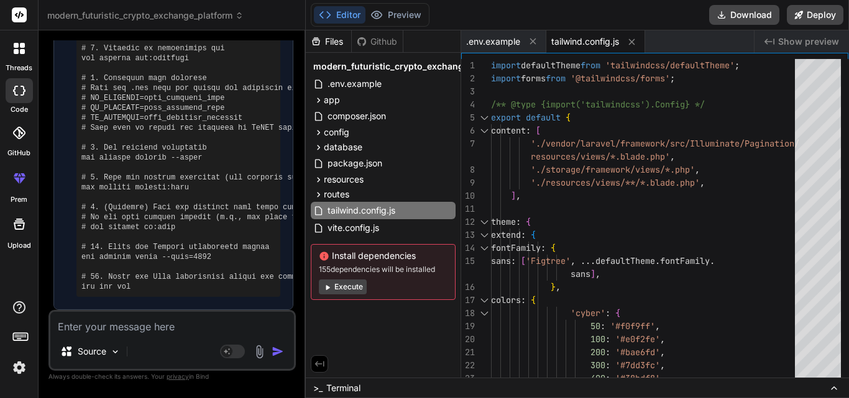
paste textarea "Could not open input file: artisan"
type textarea "Could not open input file: artisan"
type textarea "x"
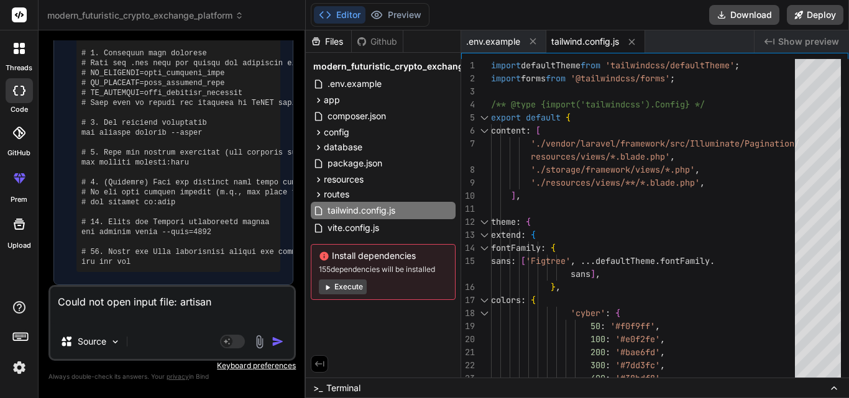
type textarea "Could not open input file: artisan t"
type textarea "x"
type textarea "Could not open input file: artisan th"
type textarea "x"
type textarea "Could not open input file: artisan thi"
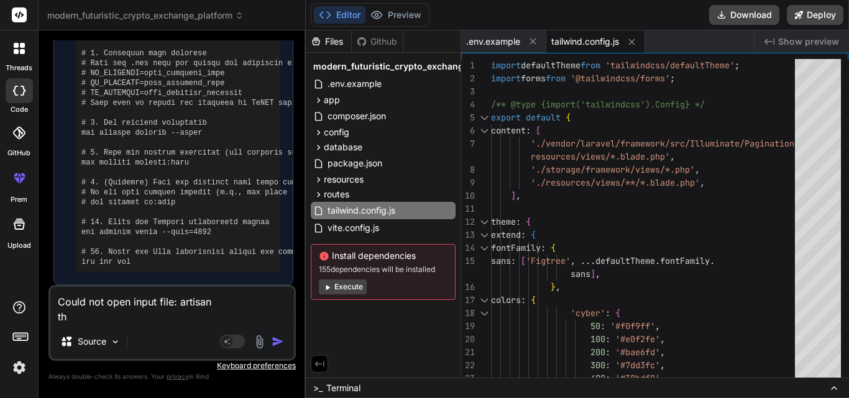
type textarea "x"
type textarea "Could not open input file: artisan this"
type textarea "x"
type textarea "Could not open input file: artisan this"
type textarea "x"
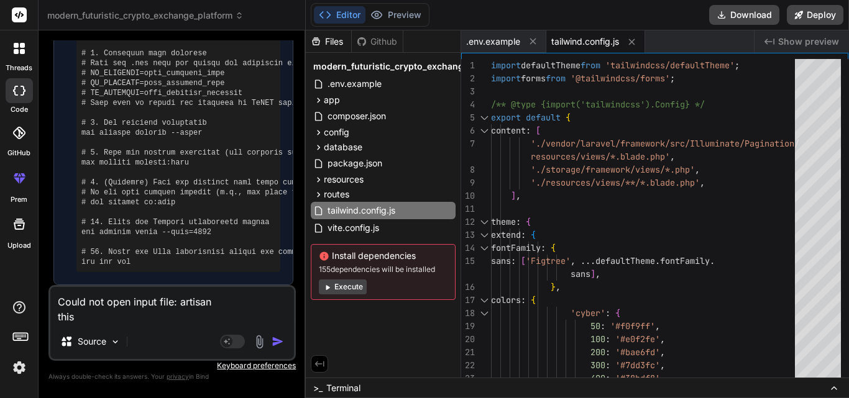
type textarea "Could not open input file: artisan this e"
type textarea "x"
type textarea "Could not open input file: artisan this er"
type textarea "x"
type textarea "Could not open input file: artisan this err"
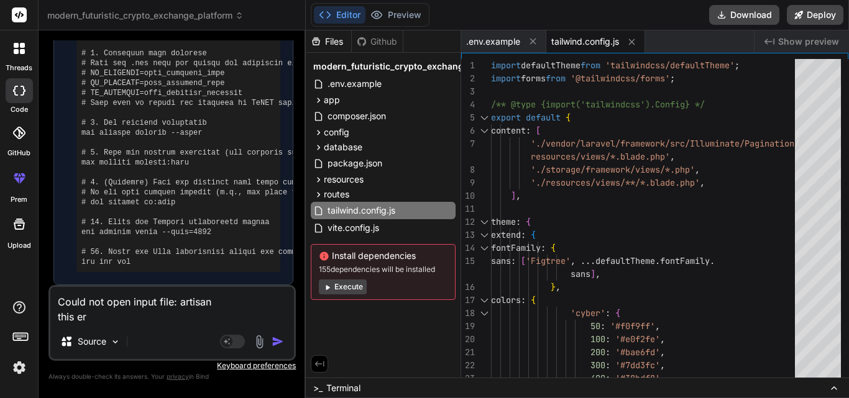
type textarea "x"
type textarea "Could not open input file: artisan this erro"
type textarea "x"
type textarea "Could not open input file: artisan this error"
type textarea "x"
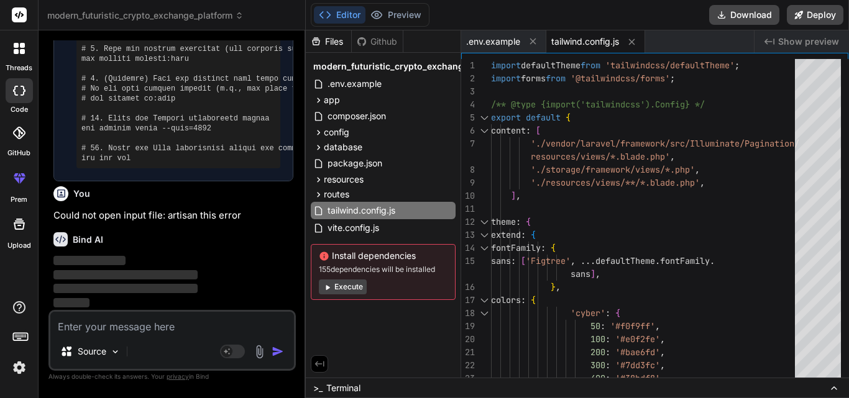
scroll to position [4585, 0]
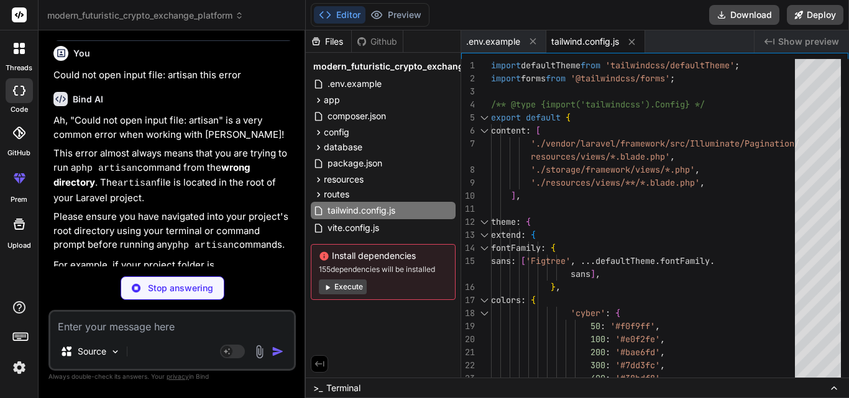
type textarea "x"
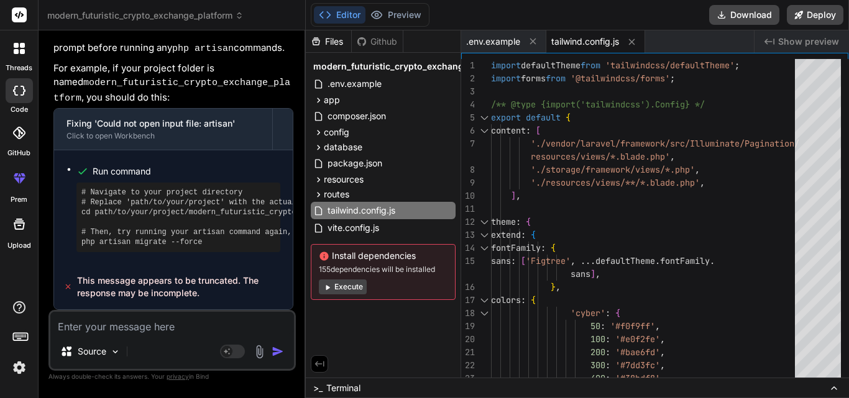
scroll to position [4916, 0]
click at [138, 326] on textarea at bounding box center [172, 323] width 244 height 22
type textarea "r"
type textarea "x"
type textarea "re"
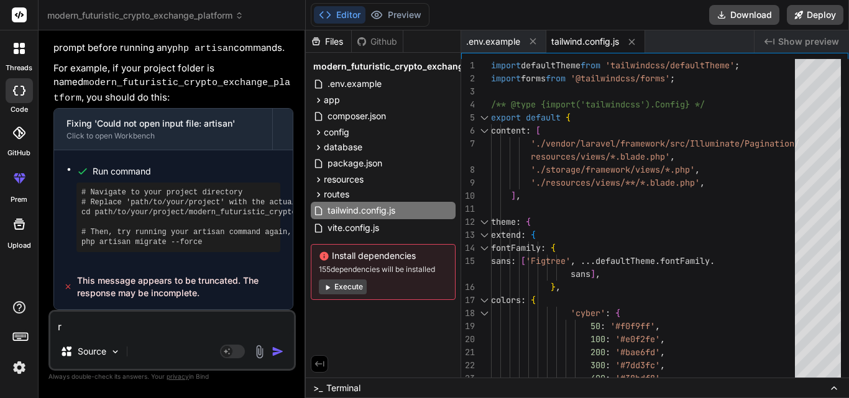
type textarea "x"
type textarea "ret"
type textarea "x"
type textarea "retr"
type textarea "x"
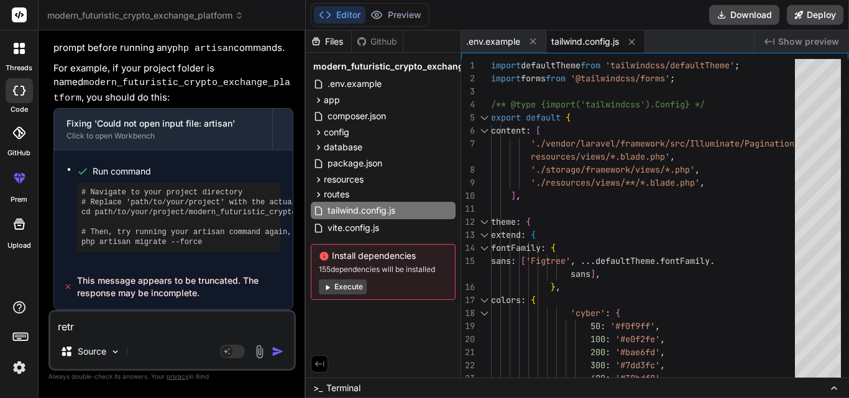
type textarea "retry"
type textarea "x"
type textarea "retry"
click at [277, 352] on img "button" at bounding box center [278, 352] width 12 height 12
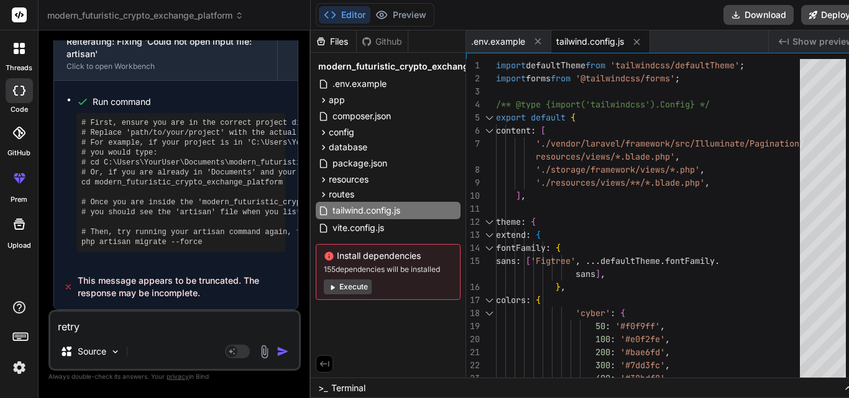
scroll to position [5482, 0]
click at [343, 286] on button "Execute" at bounding box center [348, 287] width 48 height 15
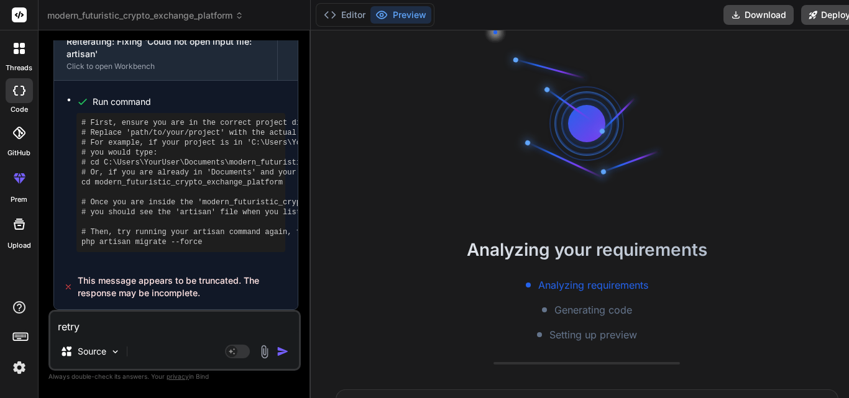
type textarea "x"
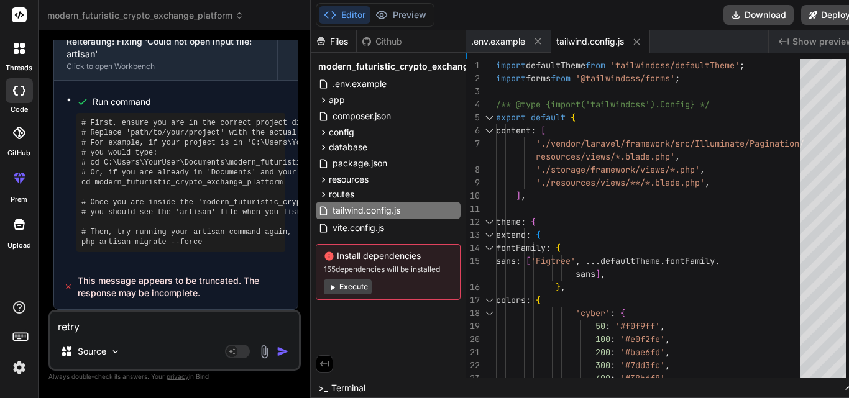
click at [367, 322] on div "Files Github modern_futuristic_crypto_exchange_platform .env.example app Http C…" at bounding box center [388, 203] width 155 height 347
click at [370, 355] on div "Files Github modern_futuristic_crypto_exchange_platform .env.example app Http C…" at bounding box center [388, 203] width 155 height 347
click at [384, 339] on div "Files Github modern_futuristic_crypto_exchange_platform .env.example app Http C…" at bounding box center [388, 203] width 155 height 347
click at [392, 340] on div "Files Github modern_futuristic_crypto_exchange_platform .env.example app Http C…" at bounding box center [388, 203] width 155 height 347
click at [399, 335] on div "Files Github modern_futuristic_crypto_exchange_platform .env.example app Http C…" at bounding box center [388, 203] width 155 height 347
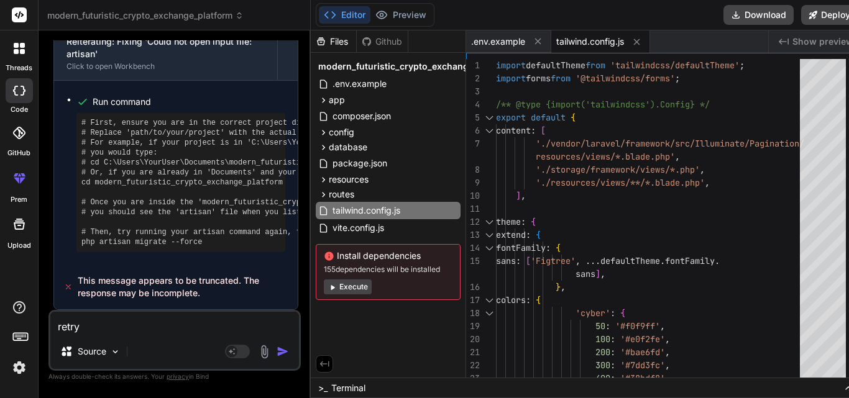
click at [375, 330] on div "Files Github modern_futuristic_crypto_exchange_platform .env.example app Http C…" at bounding box center [388, 203] width 155 height 347
click at [170, 328] on textarea "retry" at bounding box center [174, 323] width 249 height 22
type textarea "t"
type textarea "x"
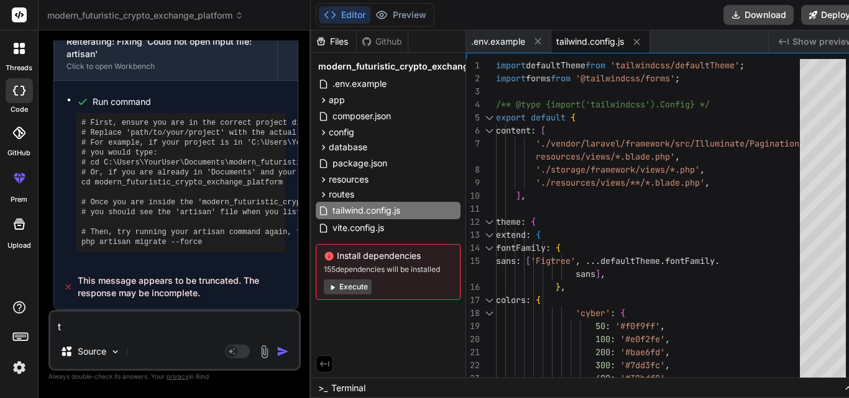
type textarea "th"
type textarea "x"
type textarea "the"
type textarea "x"
type textarea "ther"
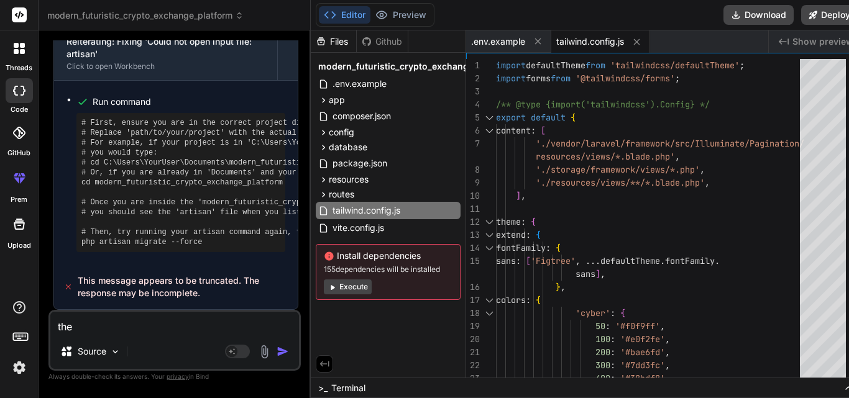
type textarea "x"
type textarea "there"
type textarea "x"
type textarea "there"
type textarea "x"
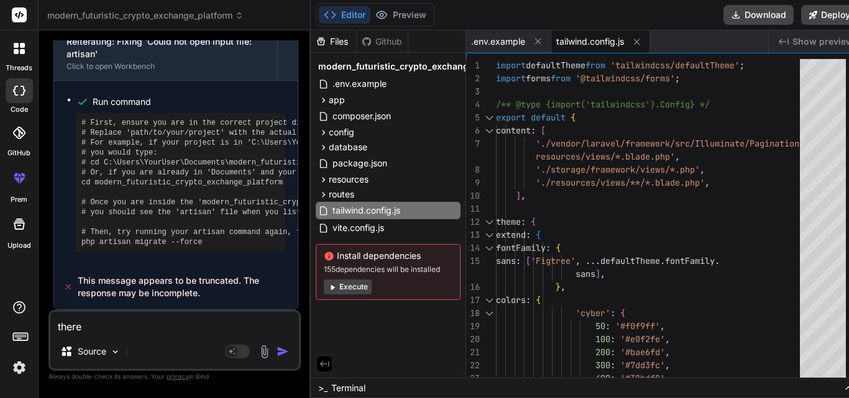
type textarea "there m"
type textarea "x"
type textarea "there ma"
type textarea "x"
type textarea "there man"
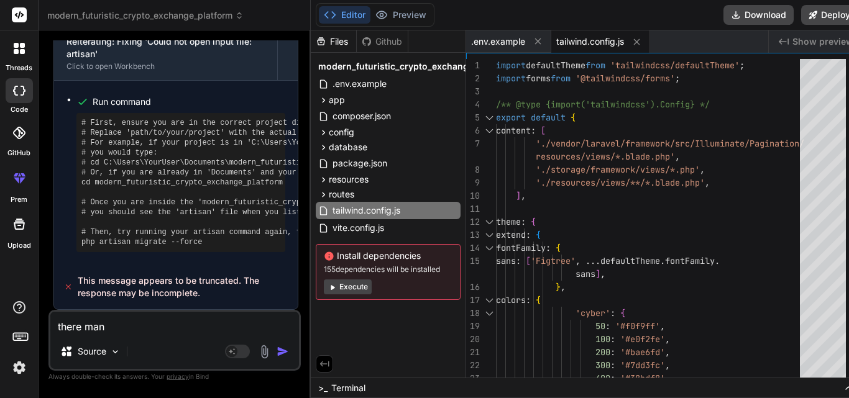
type textarea "x"
type textarea "there many"
type textarea "x"
type textarea "there many"
type textarea "x"
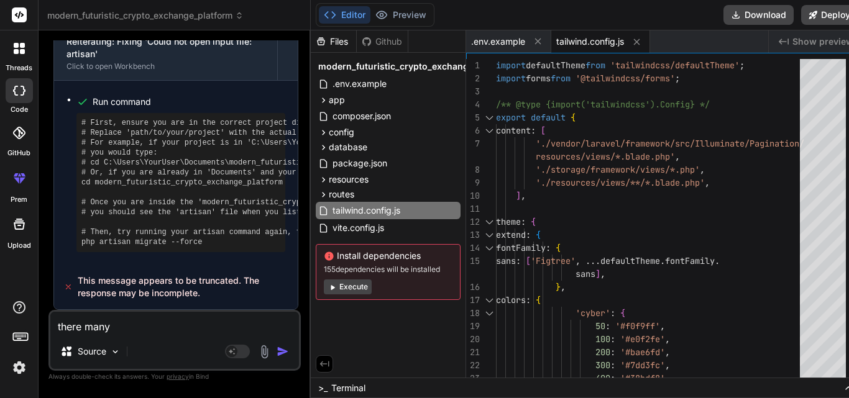
type textarea "there many f"
type textarea "x"
type textarea "there many fi"
type textarea "x"
type textarea "there many fil"
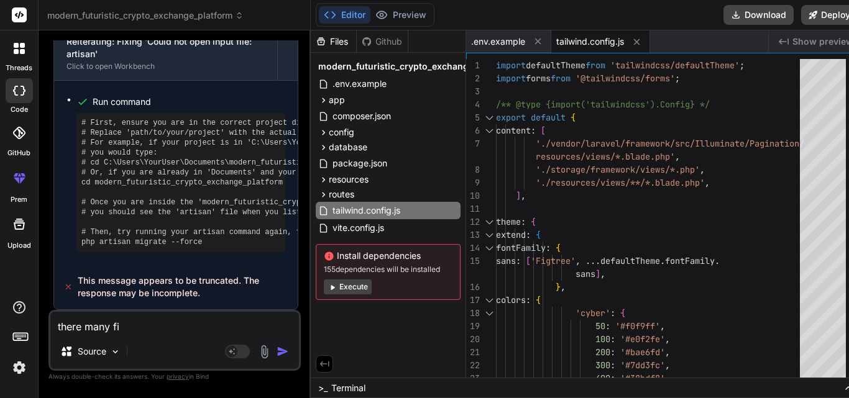
type textarea "x"
type textarea "there many file"
type textarea "x"
type textarea "there many files"
type textarea "x"
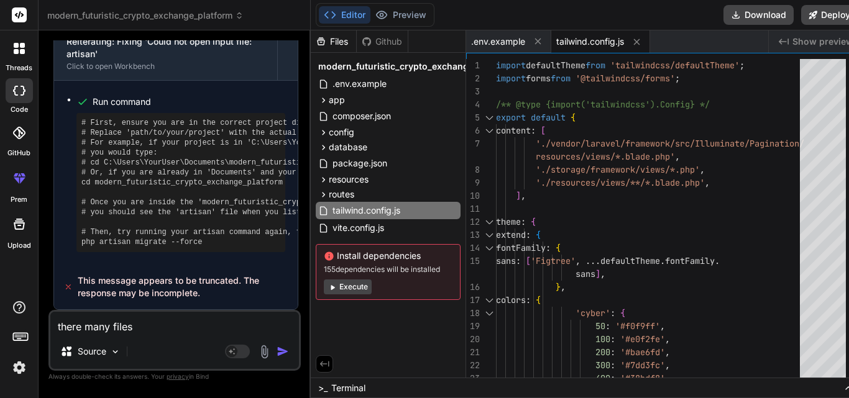
type textarea "there many files"
type textarea "x"
type textarea "there many files m"
type textarea "x"
type textarea "there many files mi"
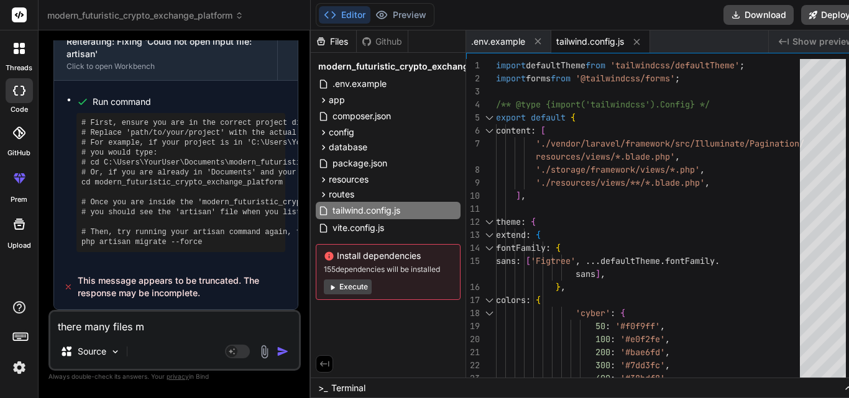
type textarea "x"
type textarea "there many files mis"
type textarea "x"
type textarea "there many files miss"
type textarea "x"
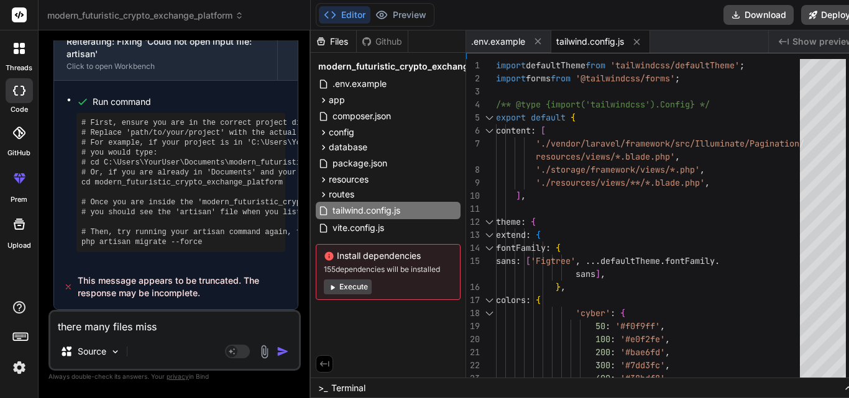
type textarea "there many files missi"
type textarea "x"
type textarea "there many files missin"
type textarea "x"
type textarea "there many files missing"
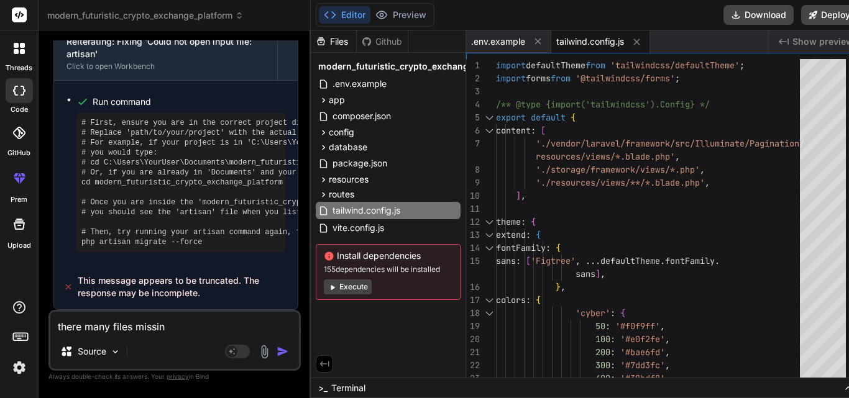
type textarea "x"
type textarea "there many files missing"
type textarea "x"
type textarea "there many files missing h"
type textarea "x"
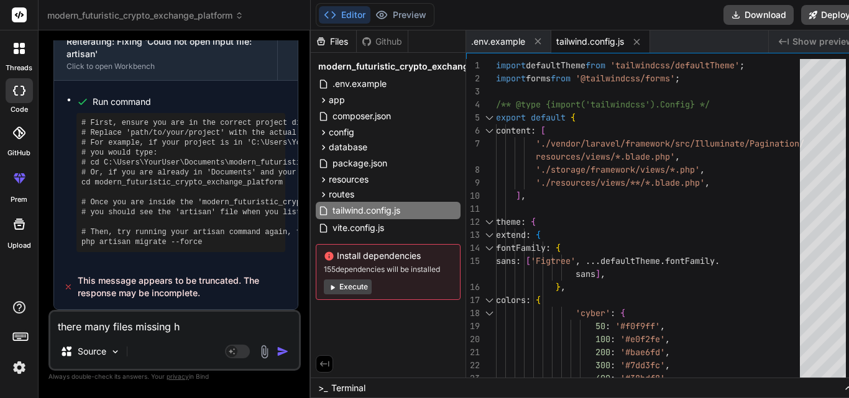
type textarea "there many files missing ho"
type textarea "x"
type textarea "there many files missing hoe"
type textarea "x"
type textarea "there many files missing ho"
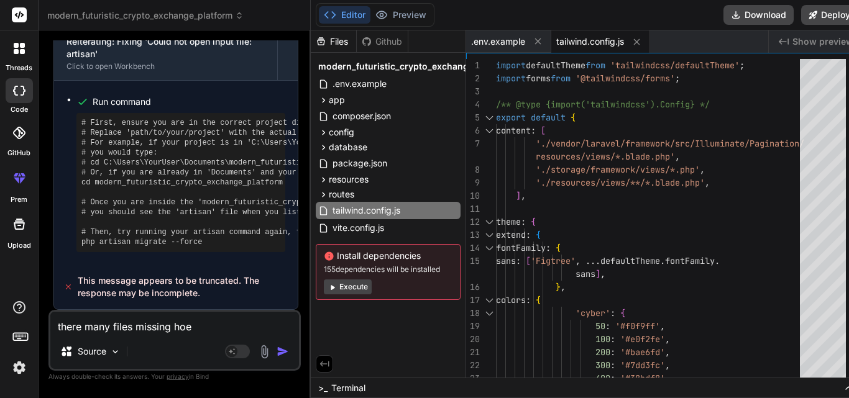
type textarea "x"
type textarea "there many files missing how"
type textarea "x"
type textarea "there many files missing how"
type textarea "x"
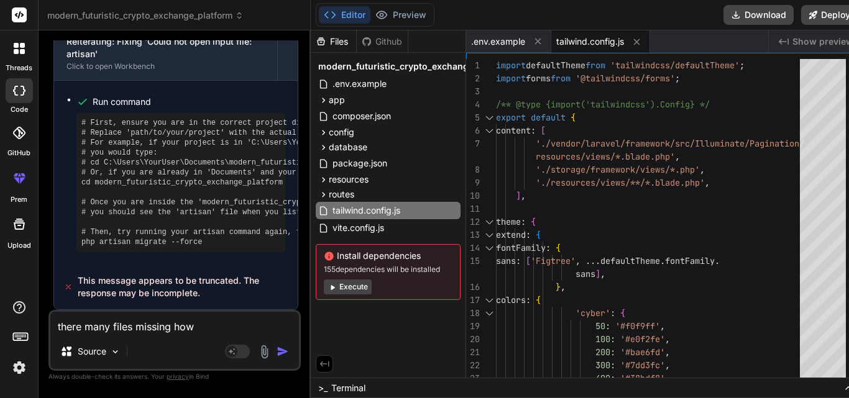
type textarea "there many files missing how t"
type textarea "x"
type textarea "there many files missing how to"
type textarea "x"
type textarea "there many files missing how to"
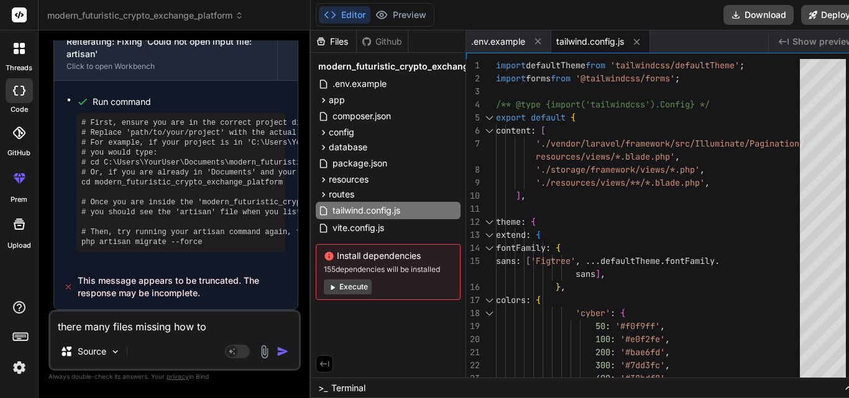
type textarea "x"
type textarea "there many files missing how to i"
type textarea "x"
type textarea "there many files missing how to in"
type textarea "x"
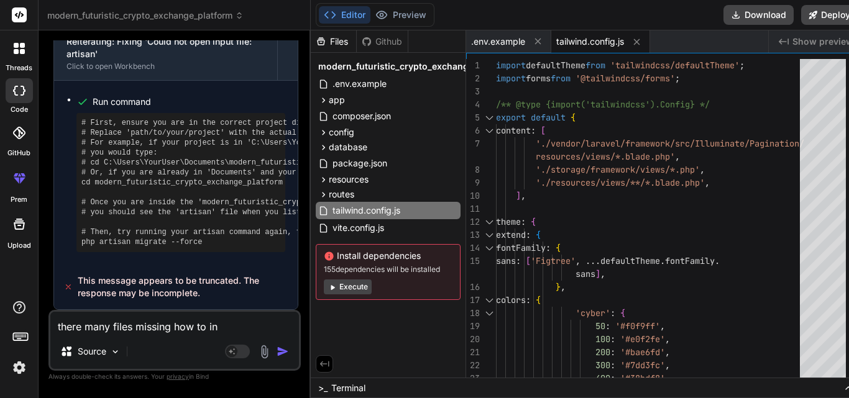
type textarea "there many files missing how to ins"
type textarea "x"
type textarea "there many files missing how to inst"
type textarea "x"
type textarea "there many files missing how to insta"
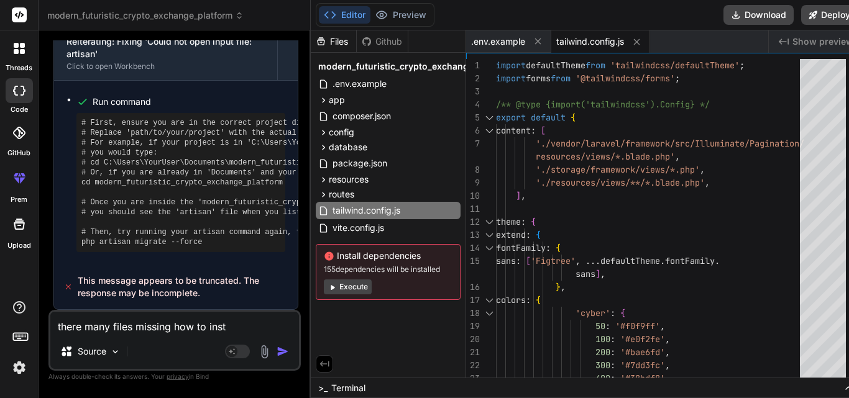
type textarea "x"
type textarea "there many files missing how to instal"
type textarea "x"
type textarea "there many files missing how to install"
type textarea "x"
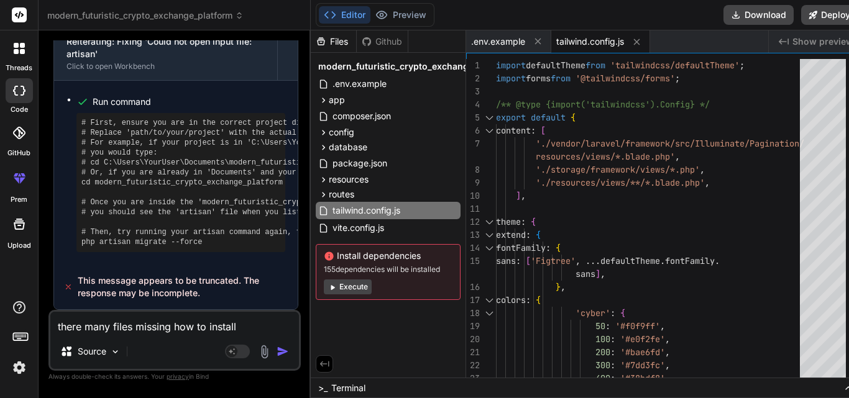
type textarea "there many files missing how to install"
type textarea "x"
type textarea "there many files missing how to install o"
type textarea "x"
type textarea "there many files missing how to install or"
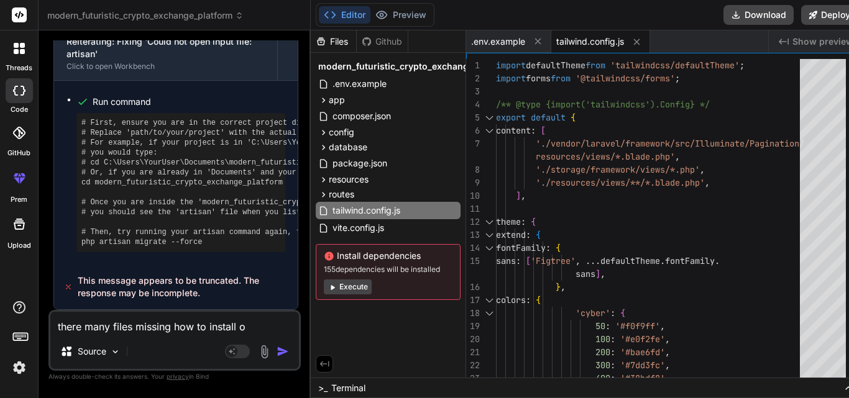
type textarea "x"
type textarea "there many files missing how to install or"
type textarea "x"
type textarea "there many files missing how to install or r"
type textarea "x"
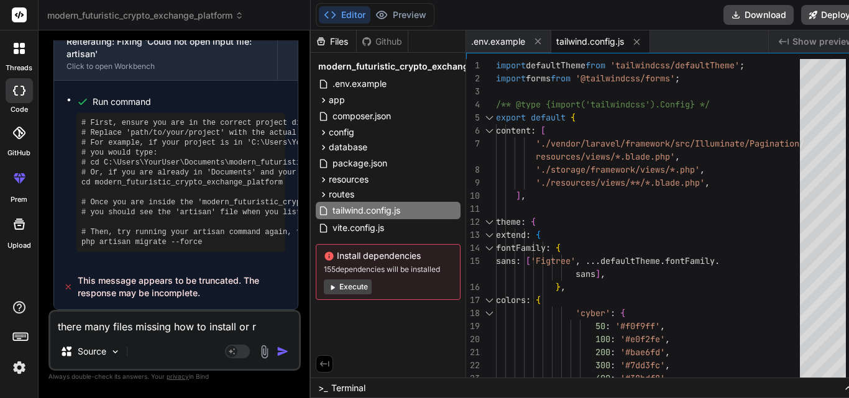
type textarea "there many files missing how to install or re"
type textarea "x"
type textarea "there many files missing how to install or ret"
type textarea "x"
type textarea "there many files missing how to install or retr"
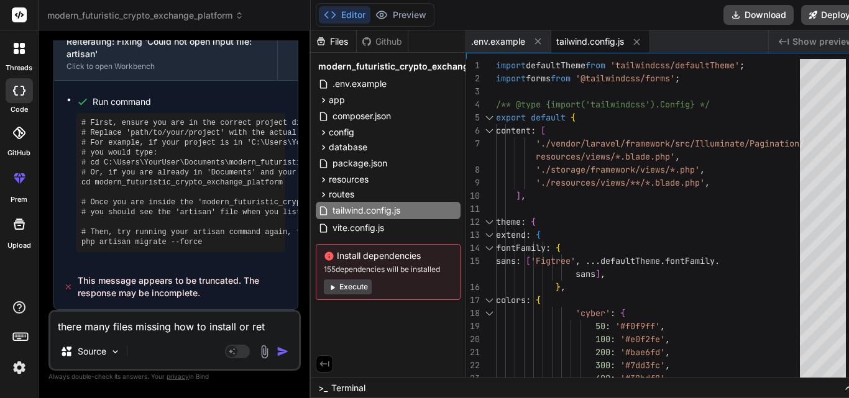
type textarea "x"
type textarea "there many files missing how to install or retri"
type textarea "x"
type textarea "there many files missing how to install or retriv"
type textarea "x"
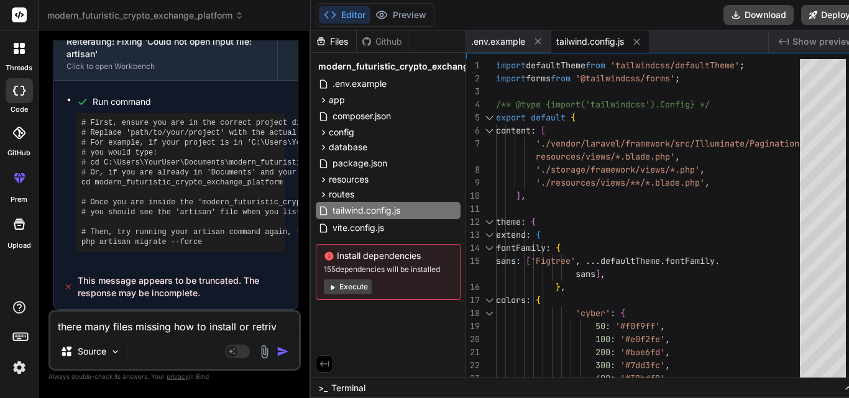
type textarea "there many files missing how to install or retrive"
type textarea "x"
type textarea "there many files missing how to install or retrive"
type textarea "x"
type textarea "there many files missing how to install or retrive t"
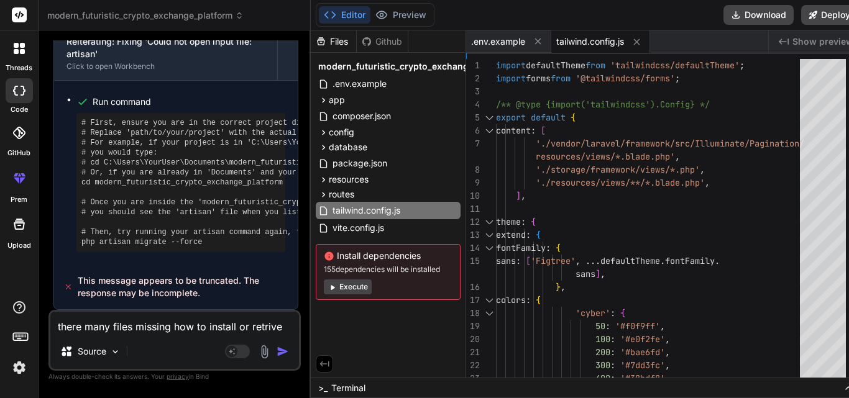
type textarea "x"
type textarea "there many files missing how to install or retrive th"
type textarea "x"
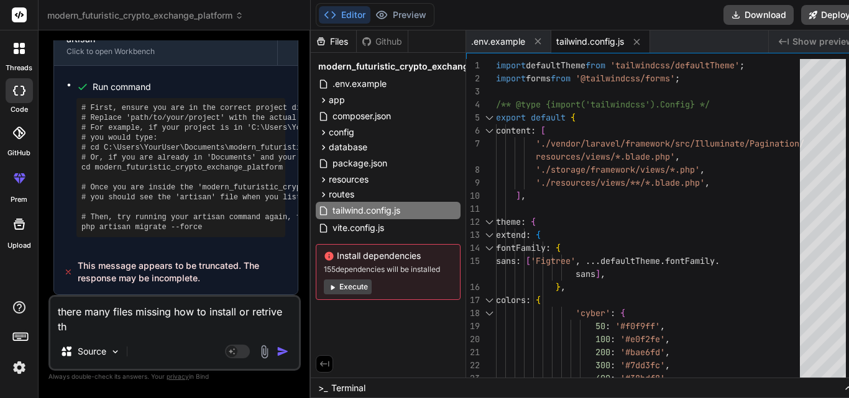
type textarea "there many files missing how to install or retrive the"
type textarea "x"
type textarea "there many files missing how to install or retrive them"
type textarea "x"
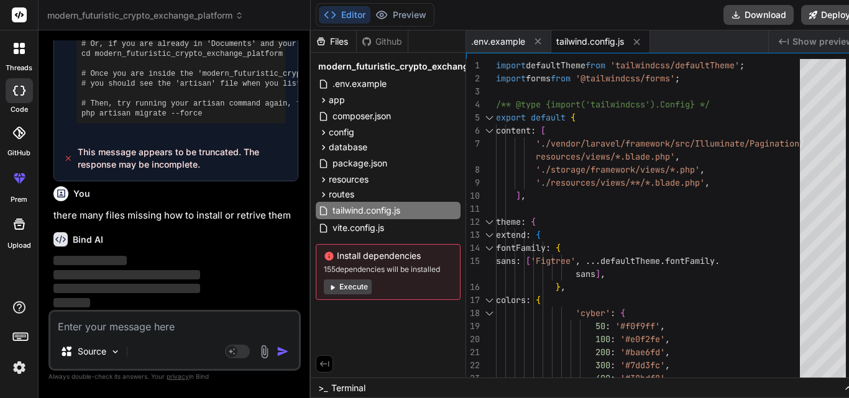
scroll to position [5611, 0]
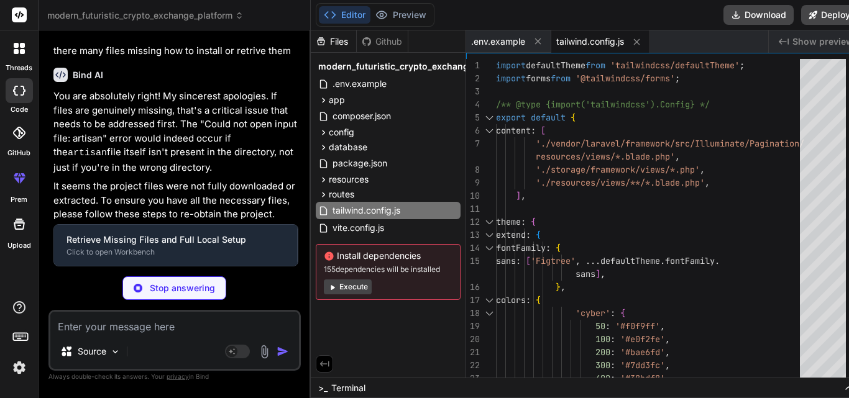
type textarea "x"
type textarea "} } }, }, plugins: [forms], };"
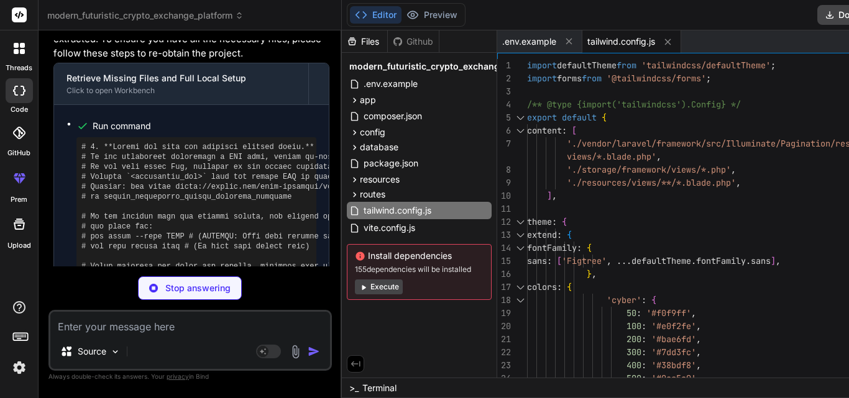
type textarea "x"
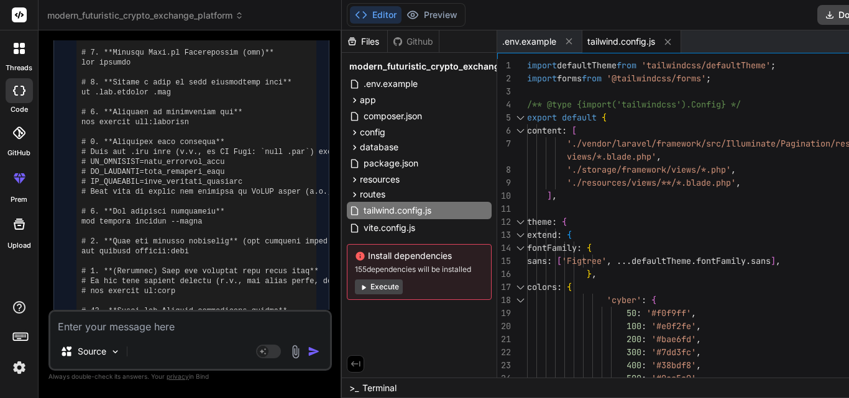
scroll to position [5806, 0]
click at [251, 331] on textarea at bounding box center [190, 323] width 280 height 22
type textarea "i"
type textarea "x"
type textarea "i"
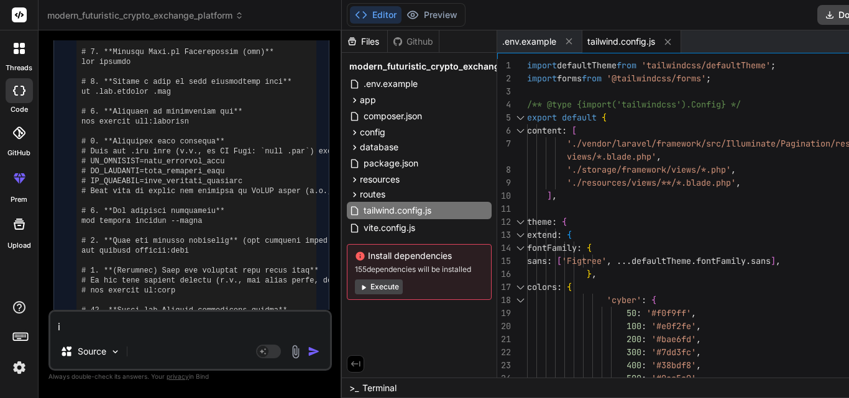
type textarea "x"
type textarea "i h"
type textarea "x"
type textarea "i ha"
type textarea "x"
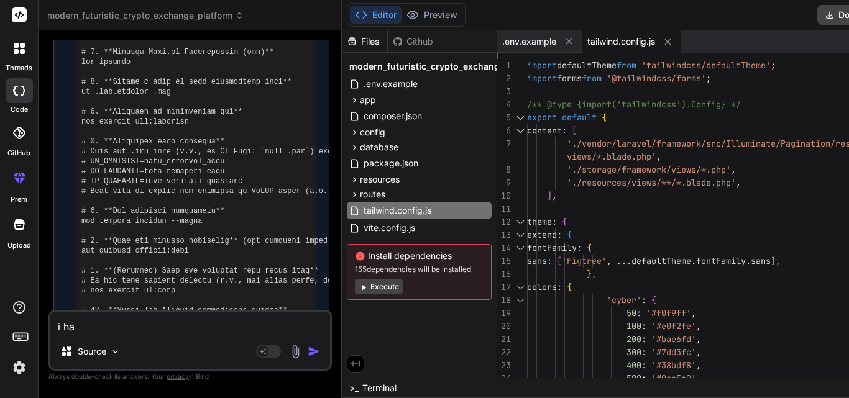
type textarea "i hav"
type textarea "x"
type textarea "i have"
type textarea "x"
type textarea "i have"
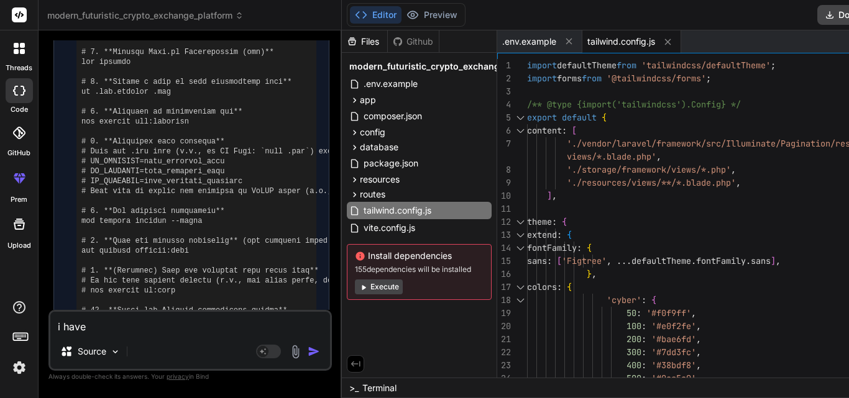
type textarea "x"
type textarea "i have n"
type textarea "x"
type textarea "i have ni"
type textarea "x"
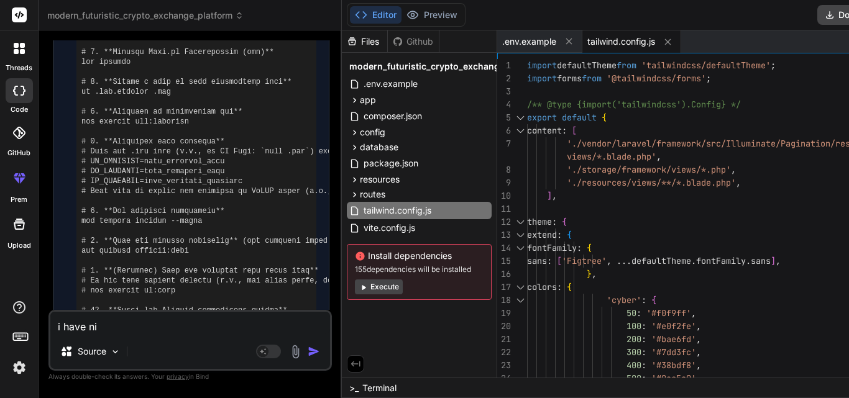
type textarea "i have nit"
type textarea "x"
type textarea "i have nit"
type textarea "x"
type textarea "i have nit"
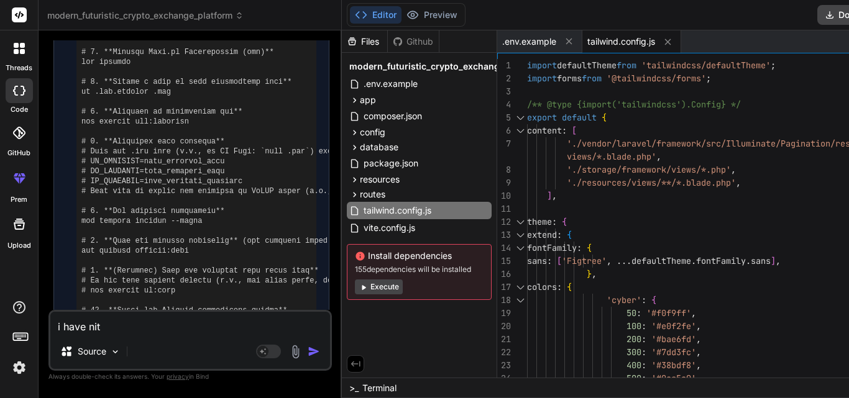
type textarea "x"
type textarea "i have ni"
type textarea "x"
type textarea "i have n"
type textarea "x"
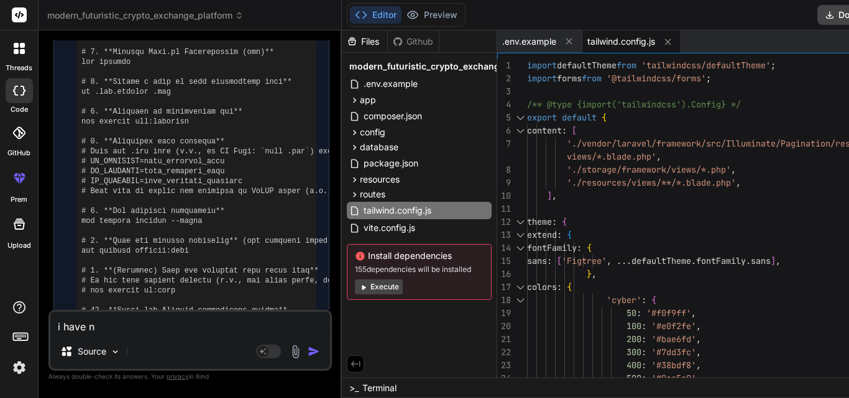
type textarea "i have"
type textarea "x"
type textarea "i have"
type textarea "x"
type textarea "i hav"
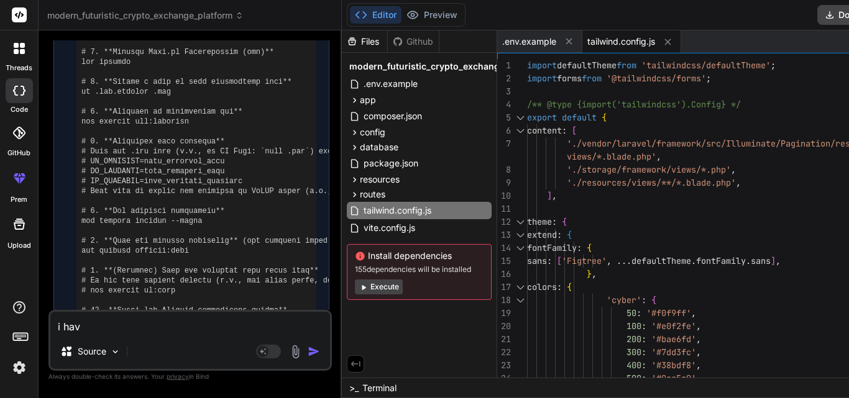
type textarea "x"
type textarea "i ha"
type textarea "x"
type textarea "i h"
type textarea "x"
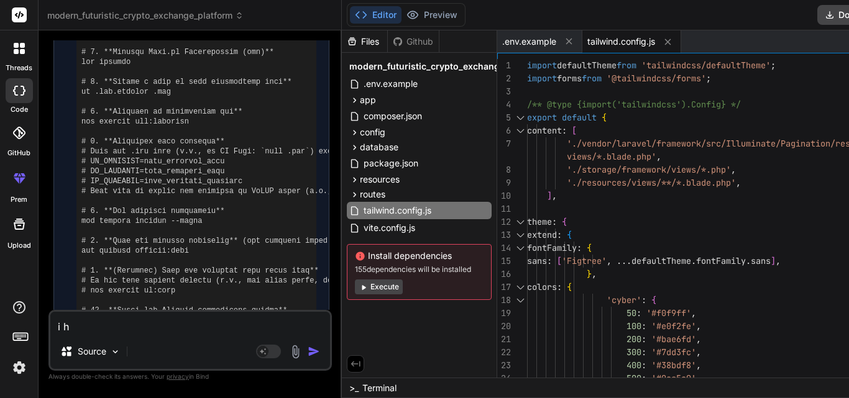
type textarea "i"
type textarea "x"
type textarea "i"
type textarea "x"
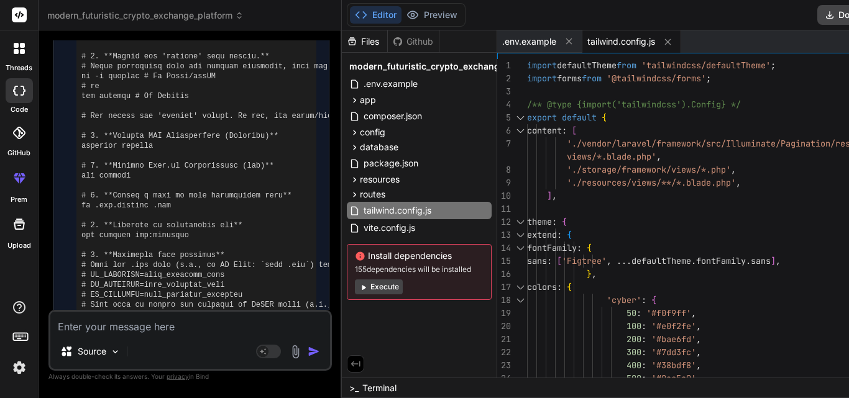
scroll to position [6634, 0]
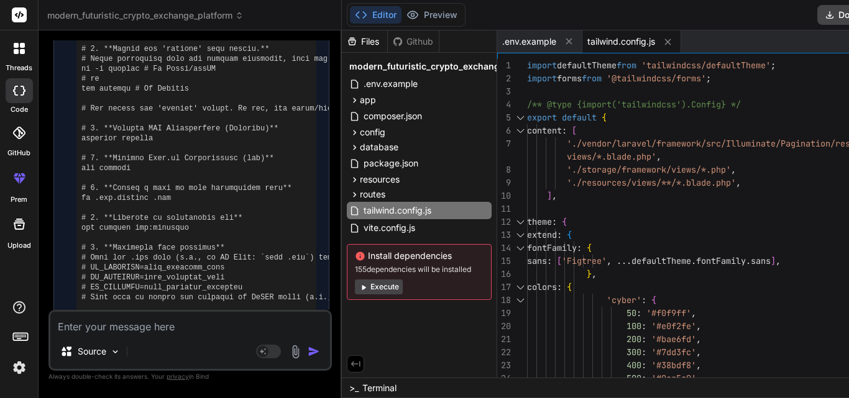
click at [439, 336] on div "Files Github modern_futuristic_crypto_exchange_platform .env.example app Http C…" at bounding box center [419, 203] width 155 height 347
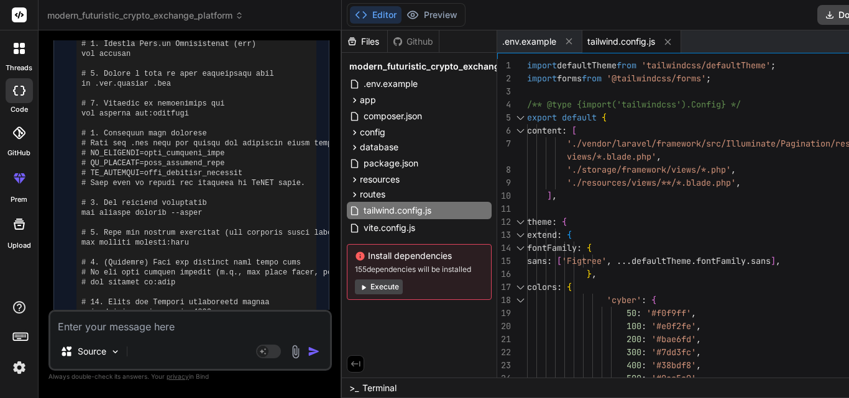
scroll to position [4043, 0]
